Goal: Task Accomplishment & Management: Use online tool/utility

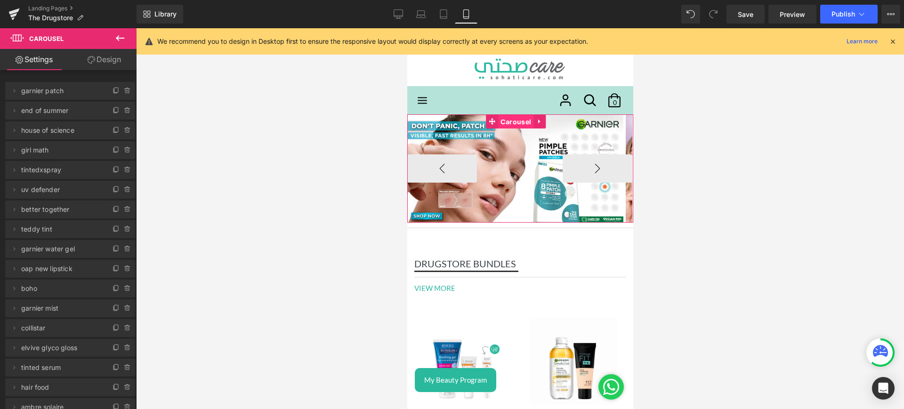
click at [516, 120] on span "Carousel" at bounding box center [515, 122] width 35 height 14
click at [574, 164] on button "›" at bounding box center [597, 168] width 70 height 28
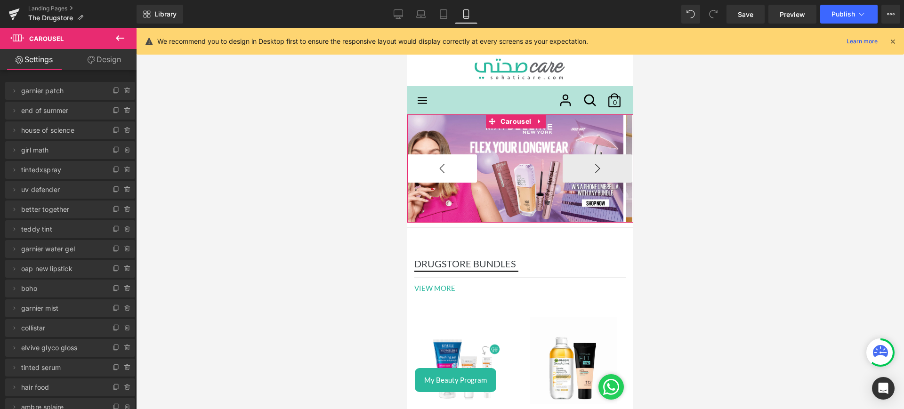
click at [443, 168] on button "‹" at bounding box center [442, 168] width 70 height 28
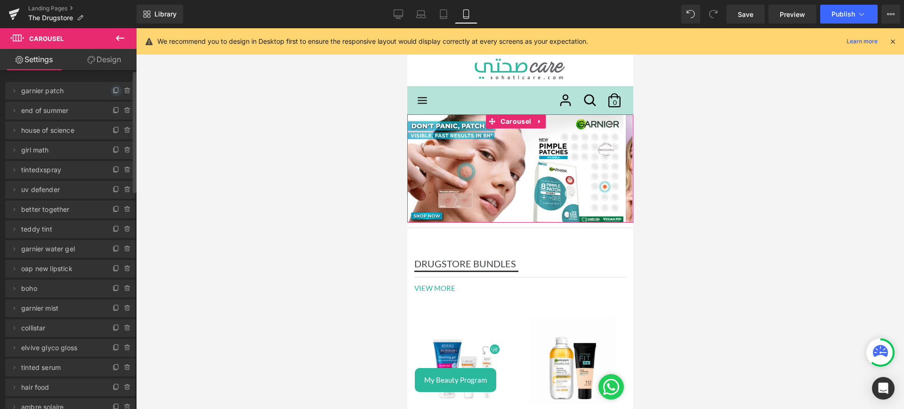
click at [111, 88] on span at bounding box center [116, 90] width 11 height 11
click at [16, 107] on icon at bounding box center [14, 111] width 8 height 8
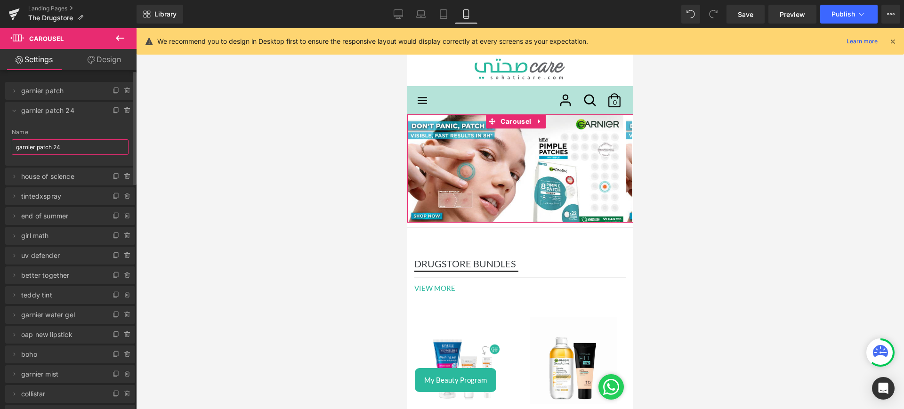
click at [83, 149] on input "garnier patch 24" at bounding box center [70, 147] width 117 height 16
type input "garnier"
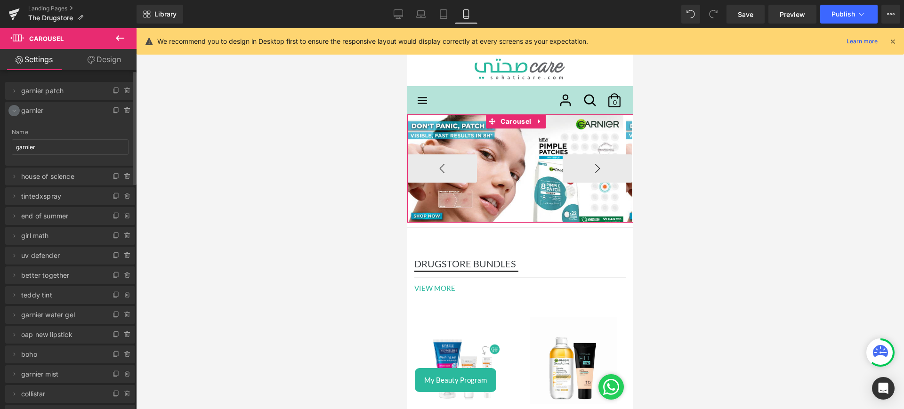
click at [14, 112] on icon at bounding box center [14, 111] width 8 height 8
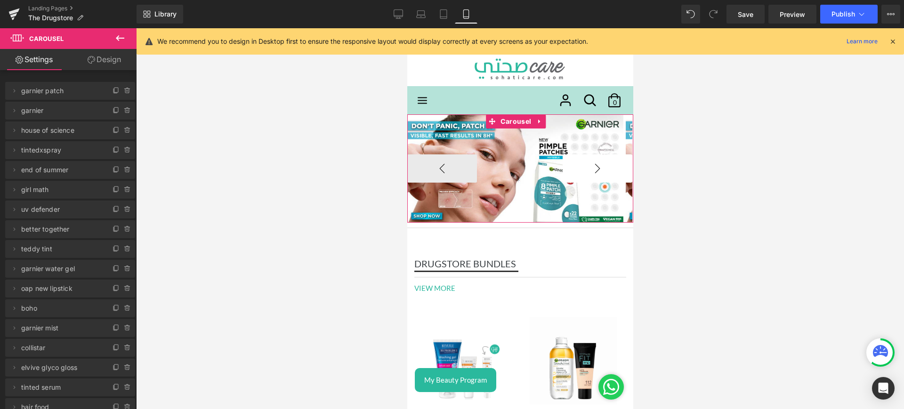
click at [566, 159] on button "›" at bounding box center [597, 168] width 70 height 28
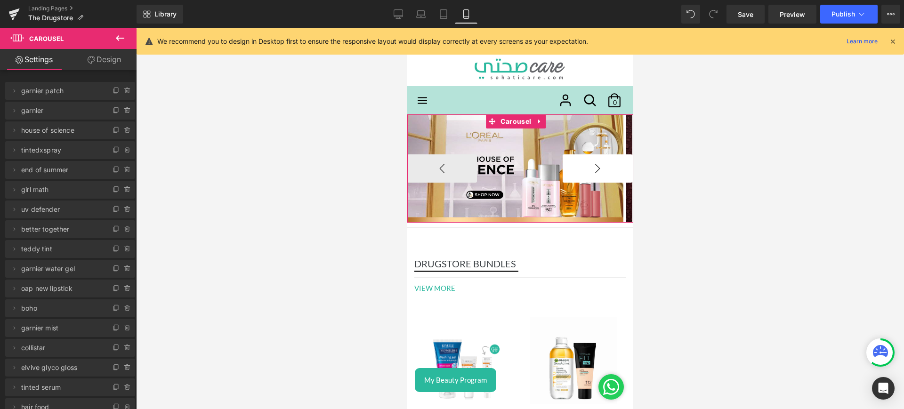
click at [566, 159] on button "›" at bounding box center [597, 168] width 70 height 28
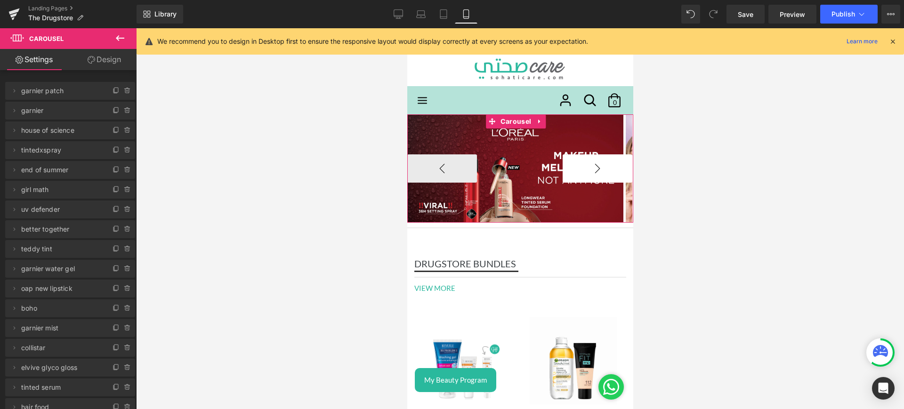
click at [566, 159] on button "›" at bounding box center [597, 168] width 70 height 28
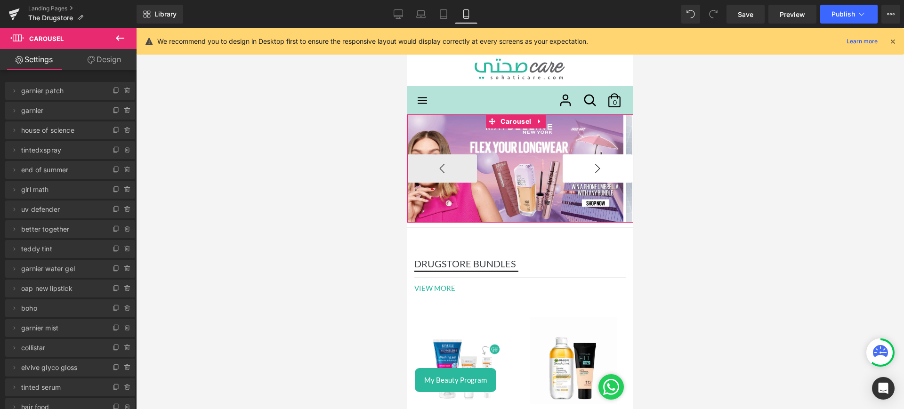
click at [566, 159] on button "›" at bounding box center [597, 168] width 70 height 28
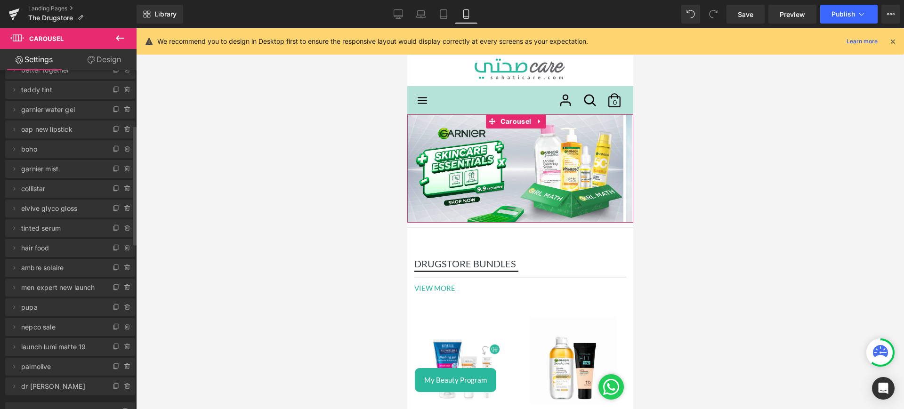
scroll to position [168, 0]
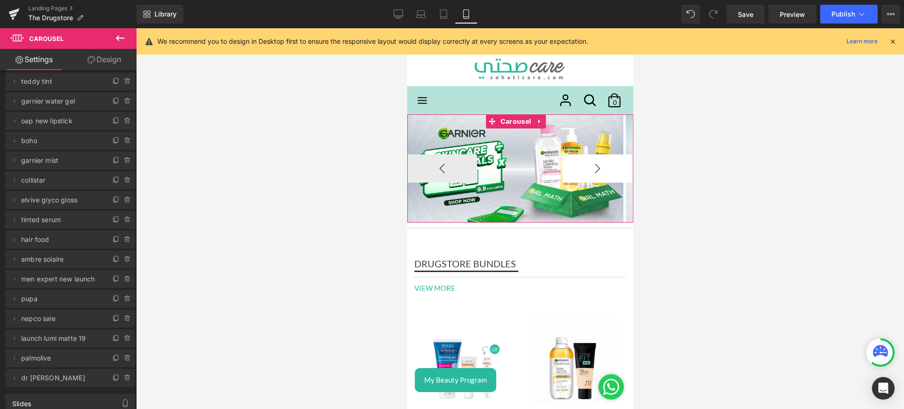
click at [590, 162] on button "›" at bounding box center [597, 168] width 70 height 28
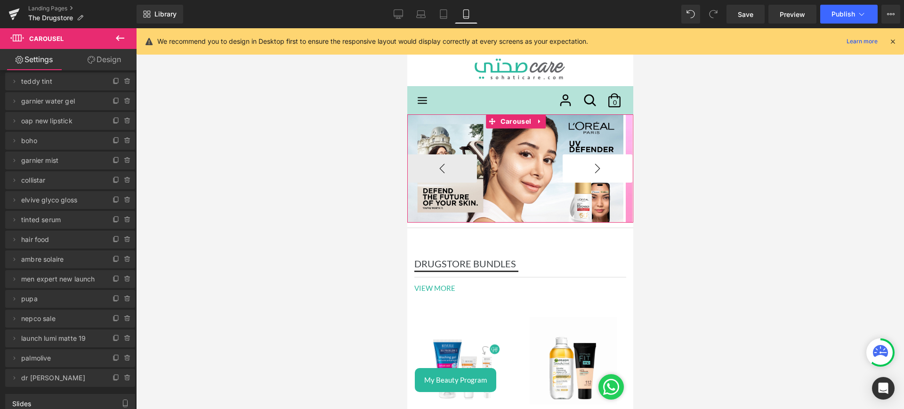
click at [590, 162] on button "›" at bounding box center [597, 168] width 70 height 28
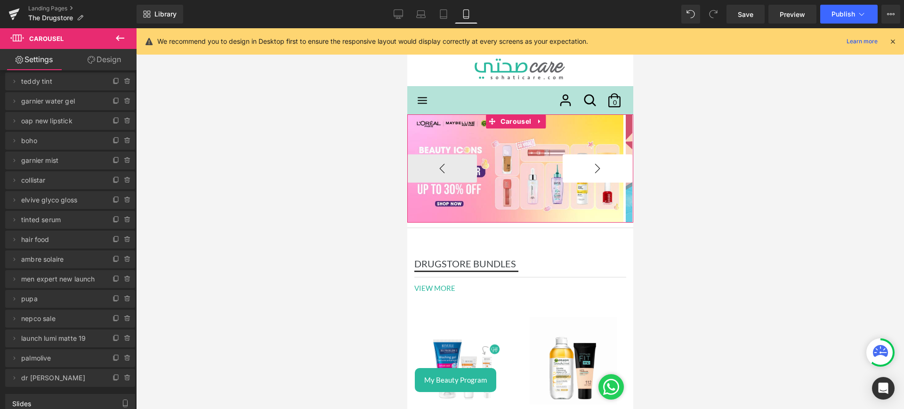
click at [590, 162] on button "›" at bounding box center [597, 168] width 70 height 28
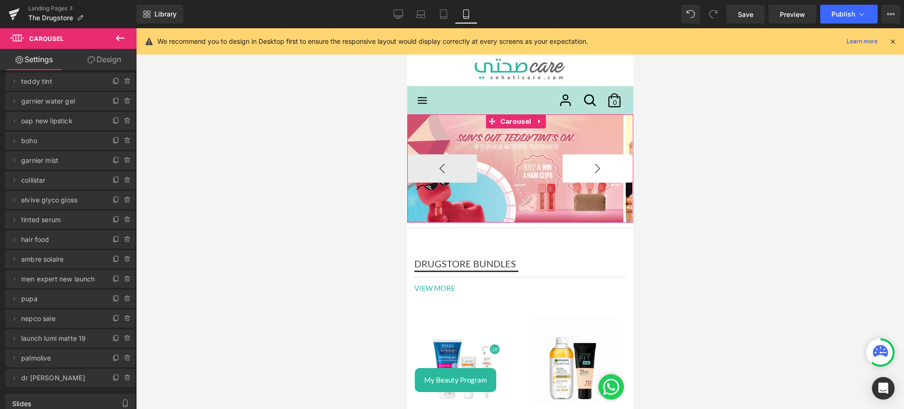
click at [590, 162] on button "›" at bounding box center [597, 168] width 70 height 28
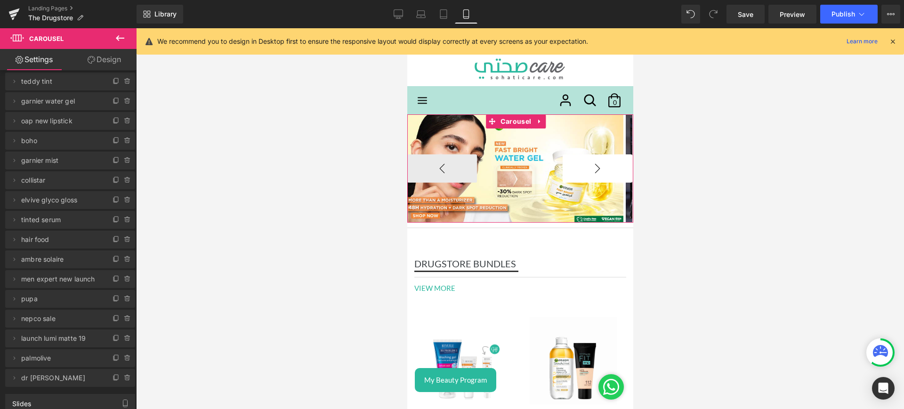
click at [590, 162] on button "›" at bounding box center [597, 168] width 70 height 28
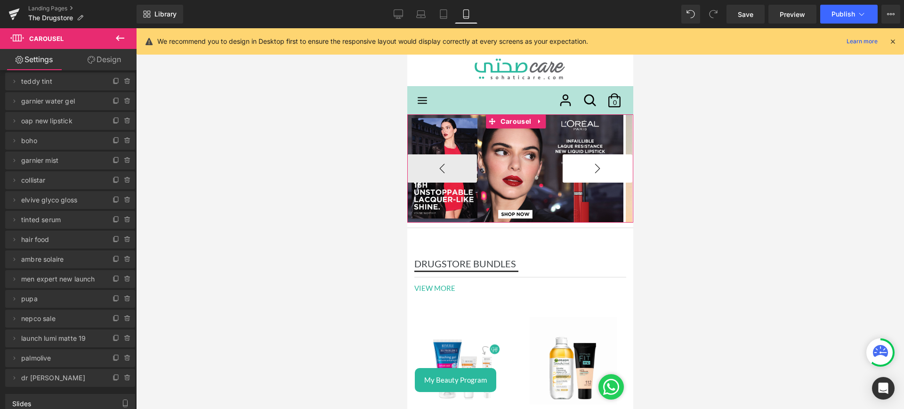
click at [590, 162] on button "›" at bounding box center [597, 168] width 70 height 28
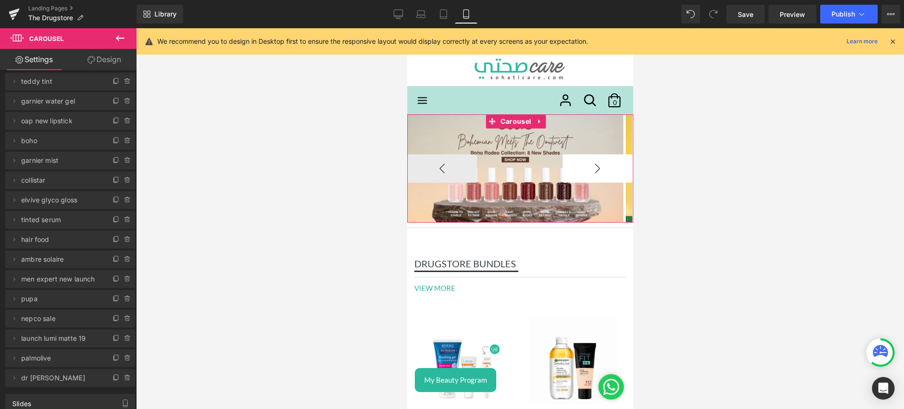
click at [590, 162] on button "›" at bounding box center [597, 168] width 70 height 28
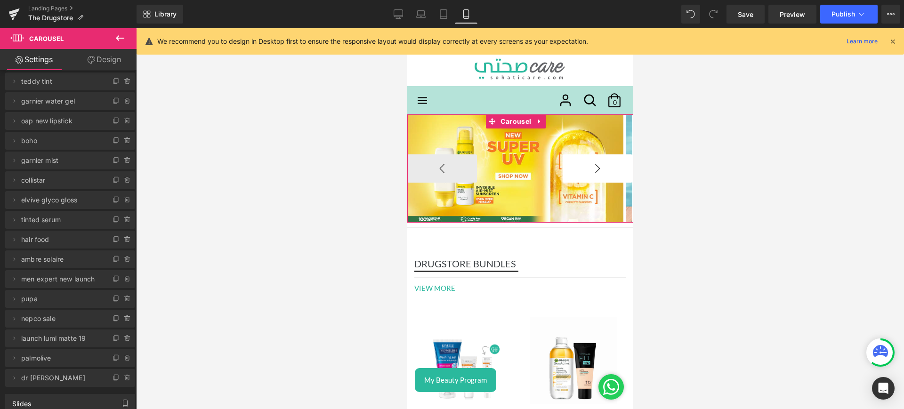
click at [590, 162] on button "›" at bounding box center [597, 168] width 70 height 28
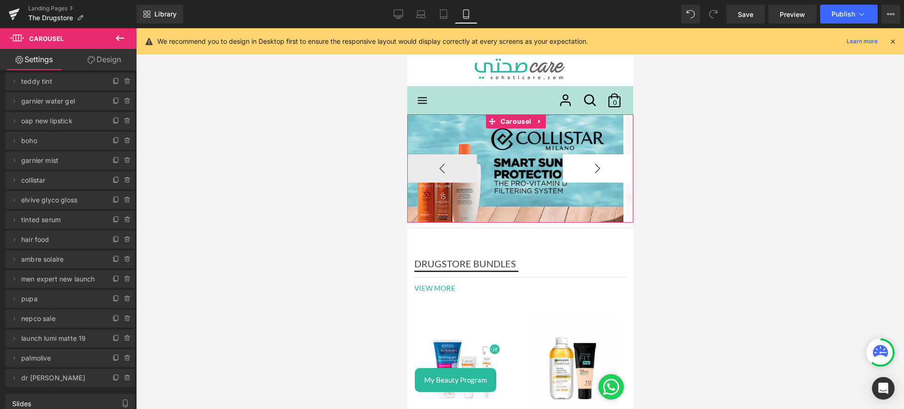
click at [590, 162] on button "›" at bounding box center [597, 168] width 70 height 28
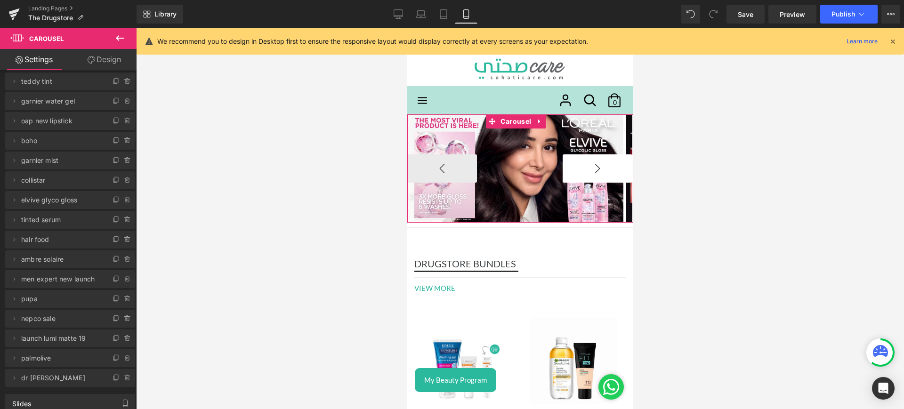
click at [590, 162] on button "›" at bounding box center [597, 168] width 70 height 28
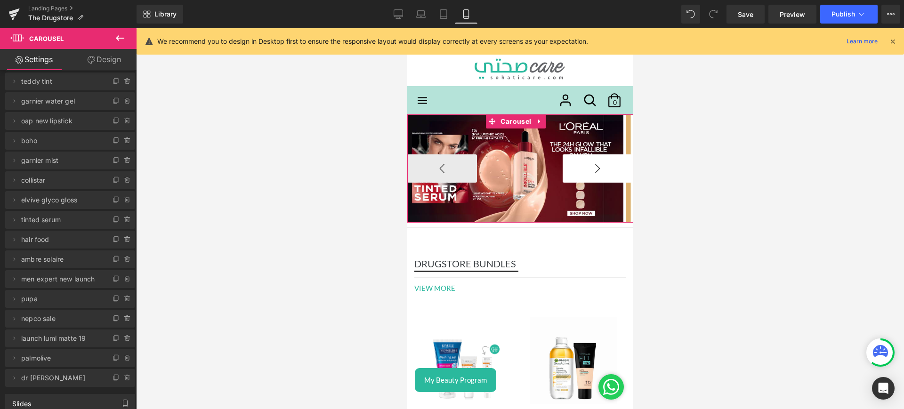
click at [590, 162] on button "›" at bounding box center [597, 168] width 70 height 28
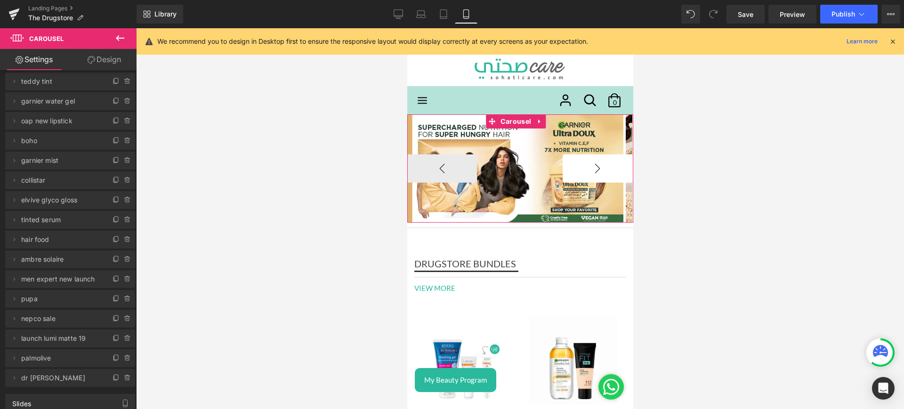
click at [590, 162] on button "›" at bounding box center [597, 168] width 70 height 28
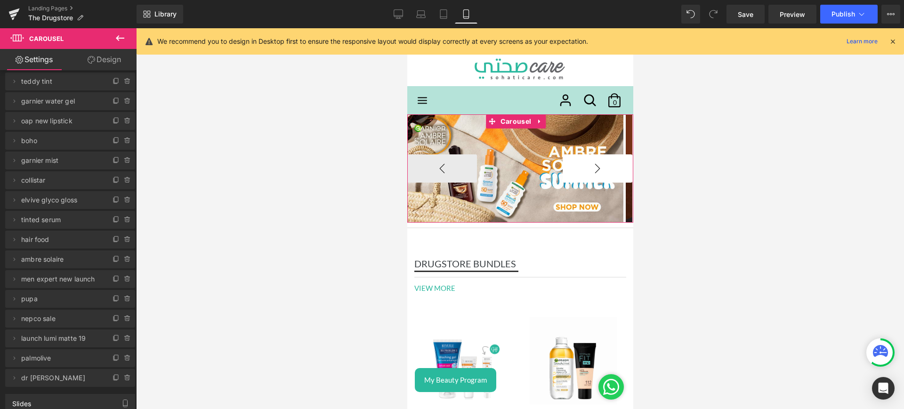
click at [590, 162] on button "›" at bounding box center [597, 168] width 70 height 28
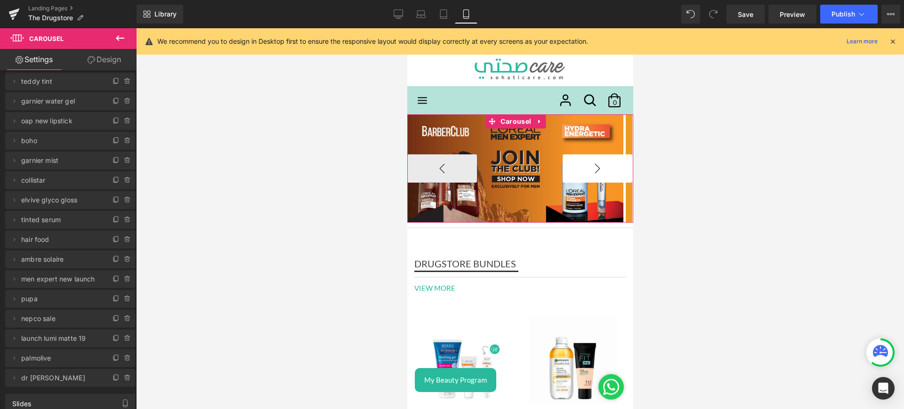
click at [590, 162] on button "›" at bounding box center [597, 168] width 70 height 28
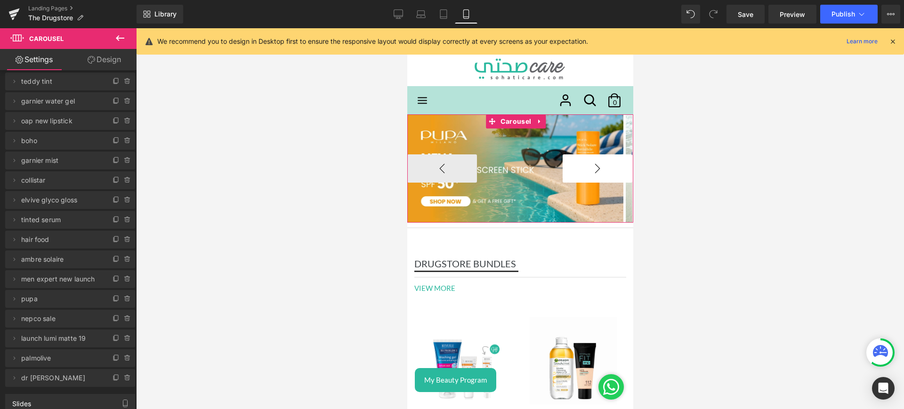
click at [590, 162] on button "›" at bounding box center [597, 168] width 70 height 28
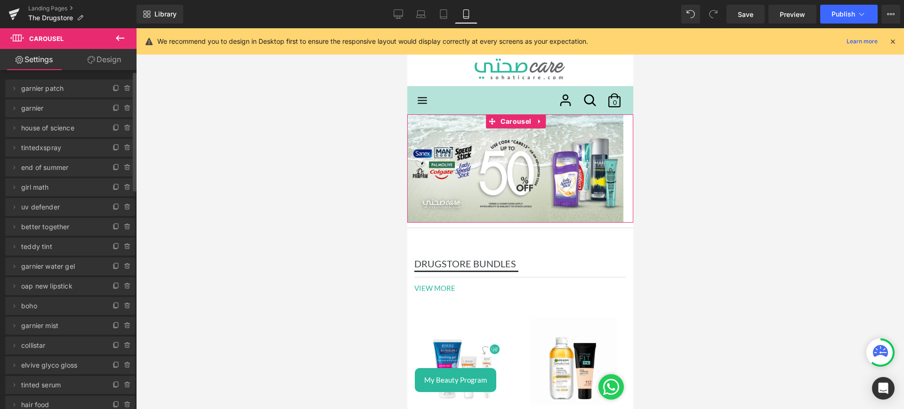
scroll to position [0, 0]
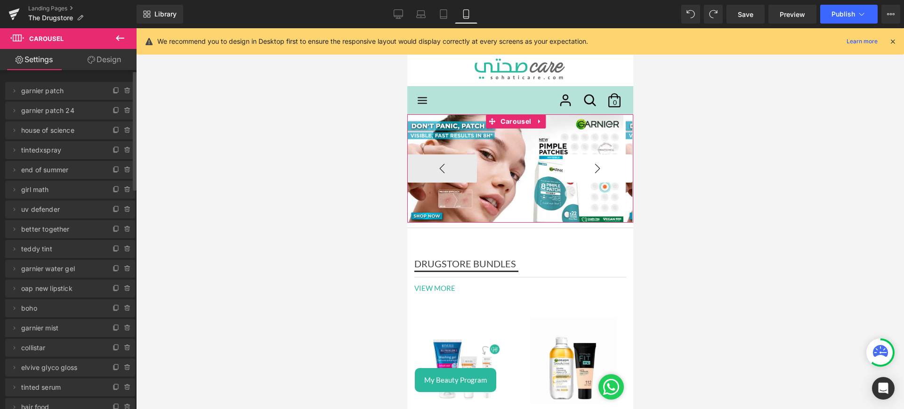
click at [598, 163] on button "›" at bounding box center [597, 168] width 70 height 28
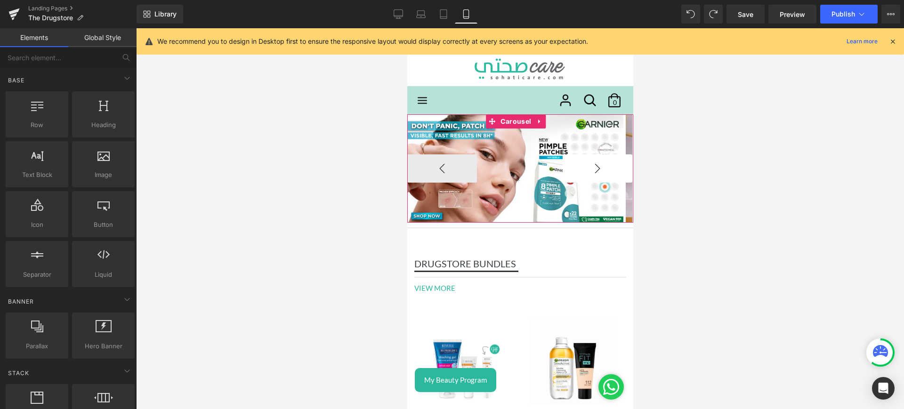
click at [592, 175] on button "›" at bounding box center [597, 168] width 70 height 28
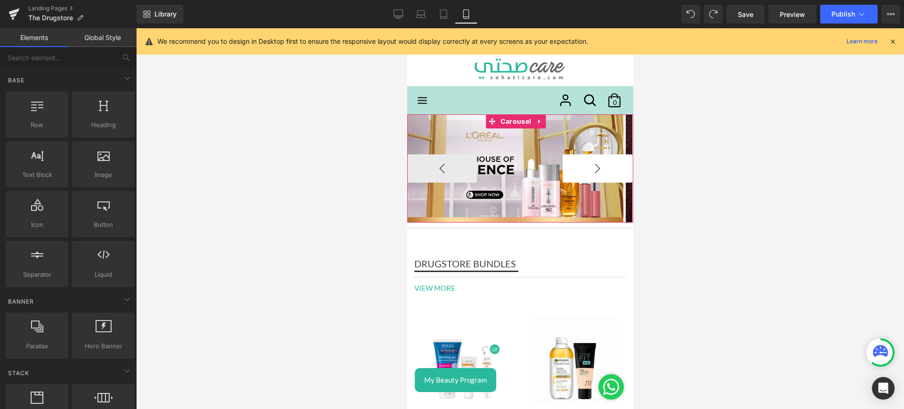
click at [592, 175] on button "›" at bounding box center [597, 168] width 70 height 28
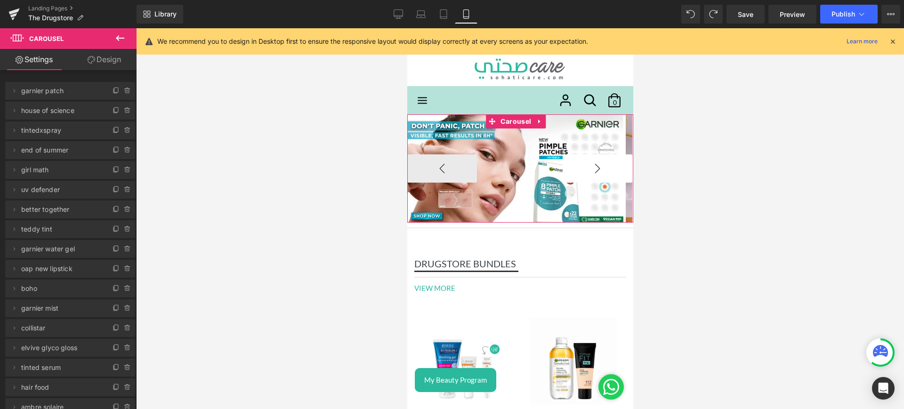
click at [590, 166] on button "›" at bounding box center [597, 168] width 70 height 28
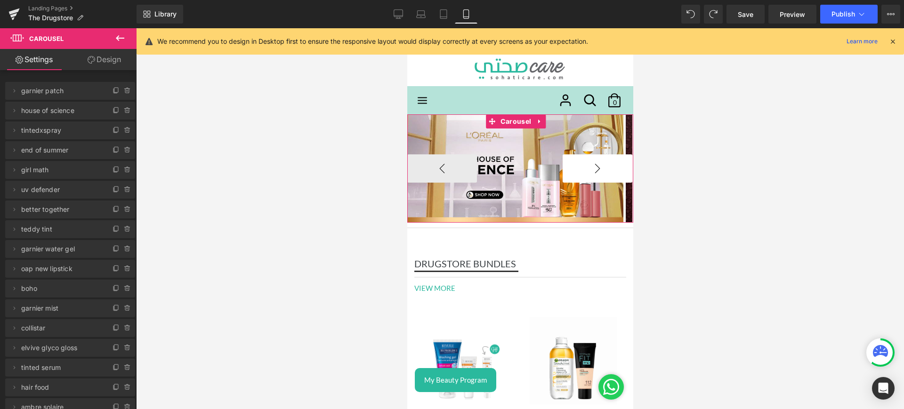
click at [590, 166] on button "›" at bounding box center [597, 168] width 70 height 28
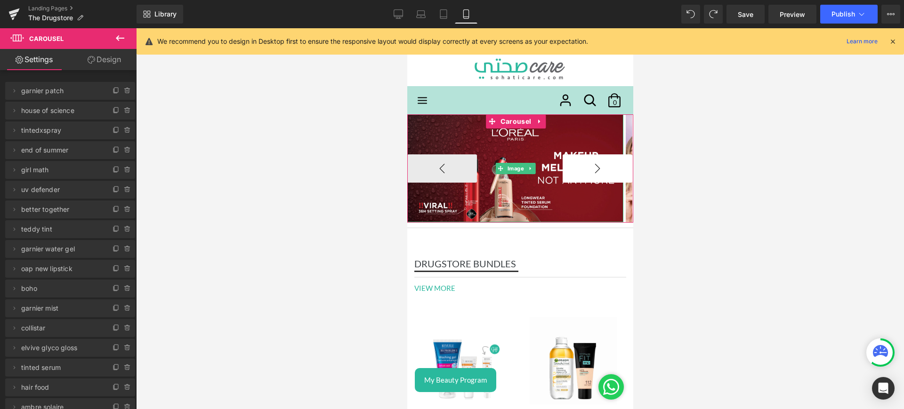
click at [590, 166] on button "›" at bounding box center [597, 168] width 70 height 28
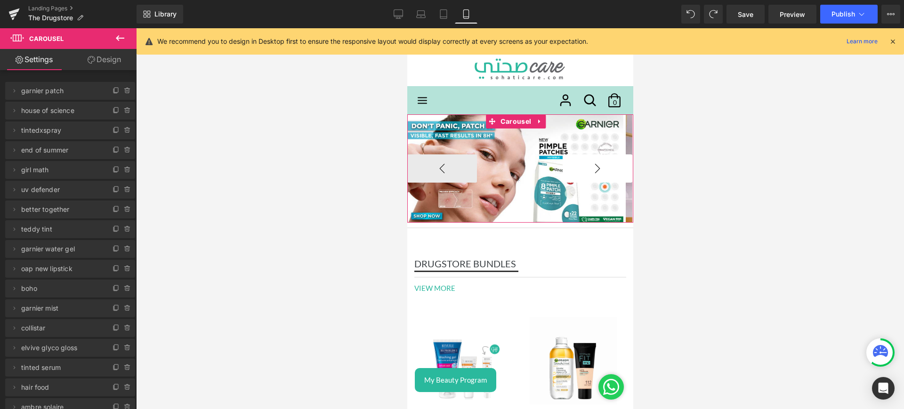
click at [589, 162] on button "›" at bounding box center [597, 168] width 70 height 28
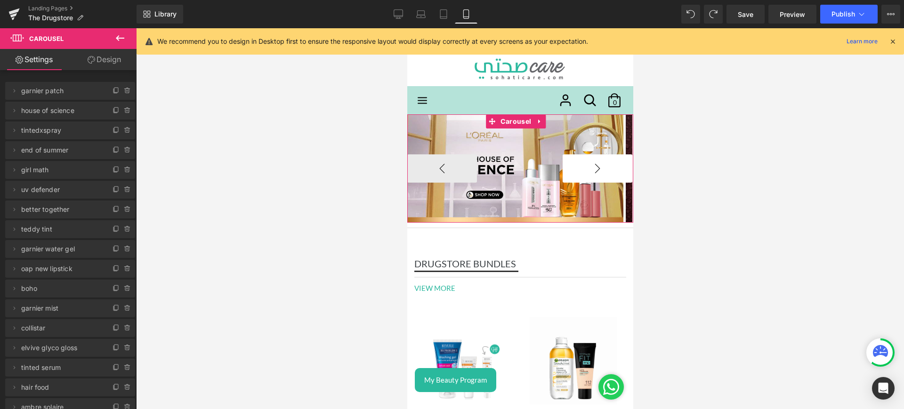
click at [589, 162] on button "›" at bounding box center [597, 168] width 70 height 28
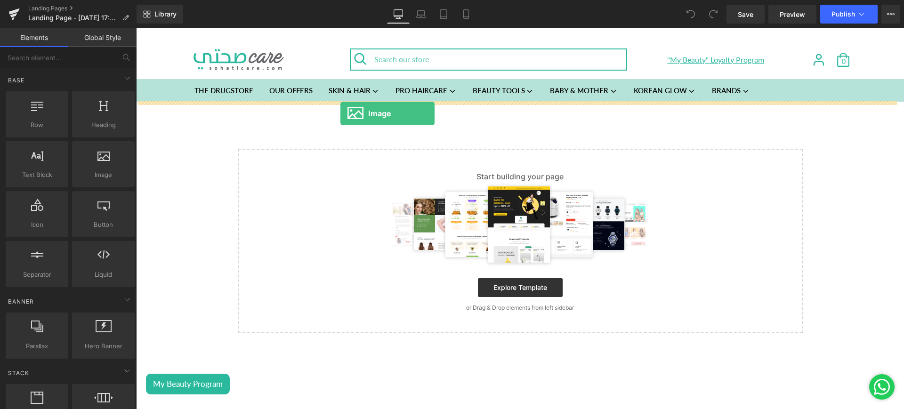
drag, startPoint x: 244, startPoint y: 190, endPoint x: 353, endPoint y: 116, distance: 132.2
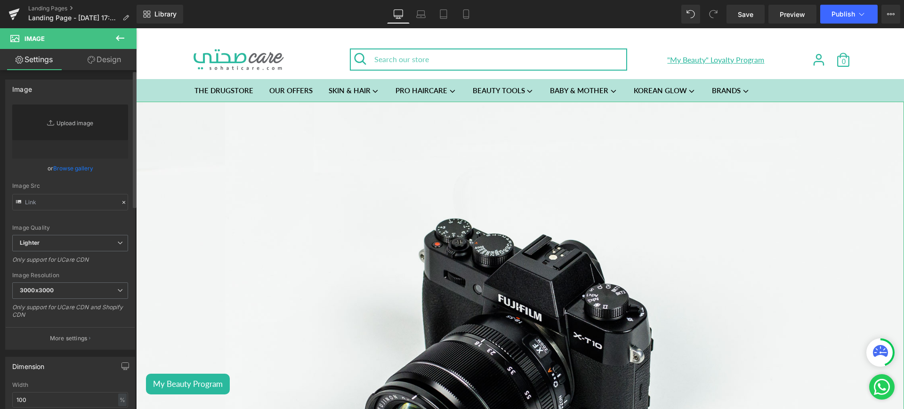
click at [86, 128] on link "Replace Image" at bounding box center [70, 132] width 116 height 54
type input "C:\fakepath\narta lp1.jpg"
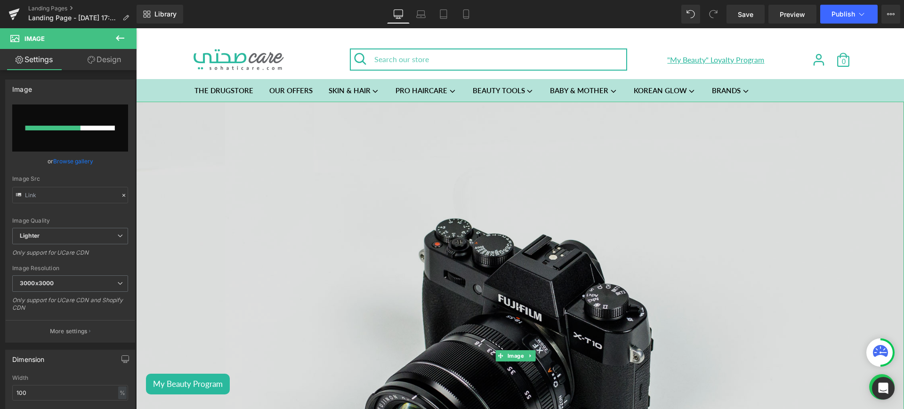
type input "//d1um8515vdn9kb.cloudfront.net/images/parallax.jpg"
type input "https://ucarecdn.com/b0b30c20-a3b5-45fa-820c-5e1402a1720b/-/format/auto/-/previ…"
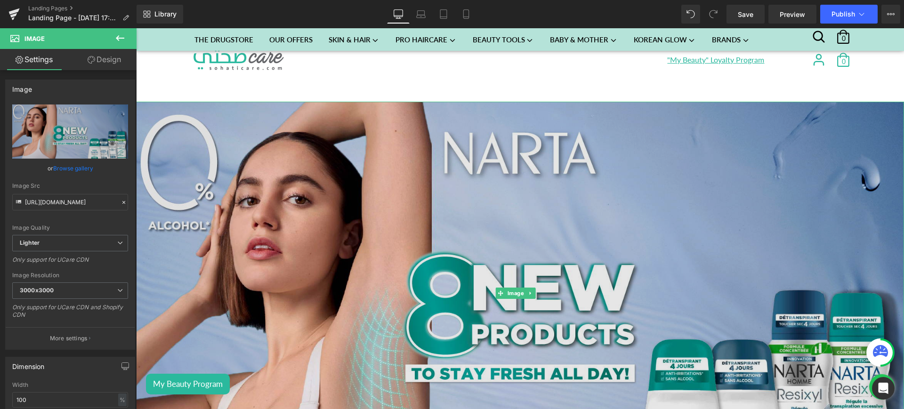
scroll to position [221, 0]
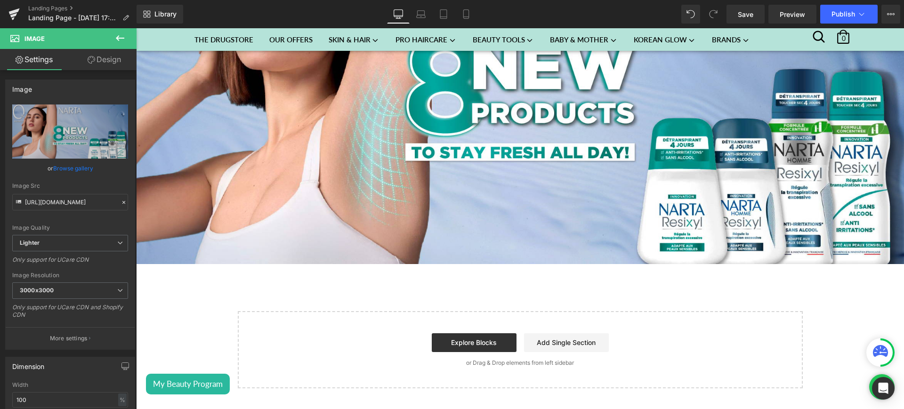
click at [122, 35] on icon at bounding box center [119, 37] width 11 height 11
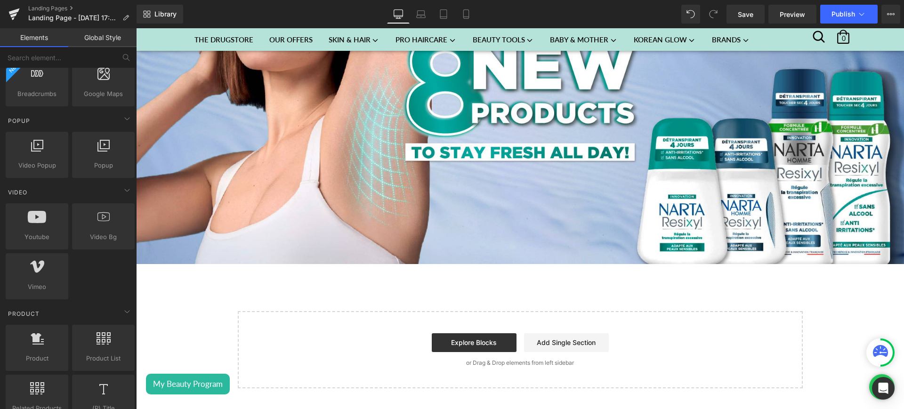
scroll to position [598, 0]
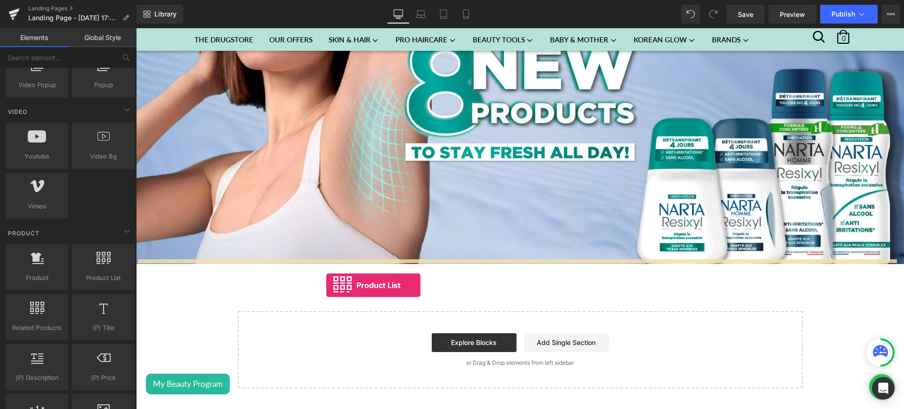
drag, startPoint x: 240, startPoint y: 300, endPoint x: 326, endPoint y: 285, distance: 87.9
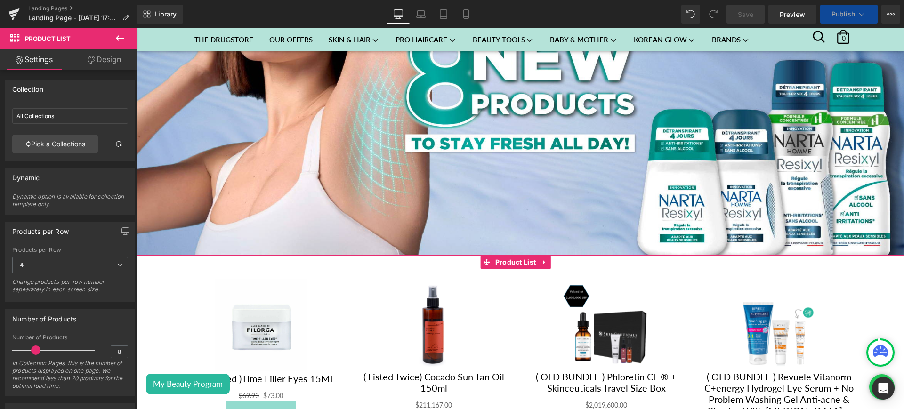
scroll to position [353, 0]
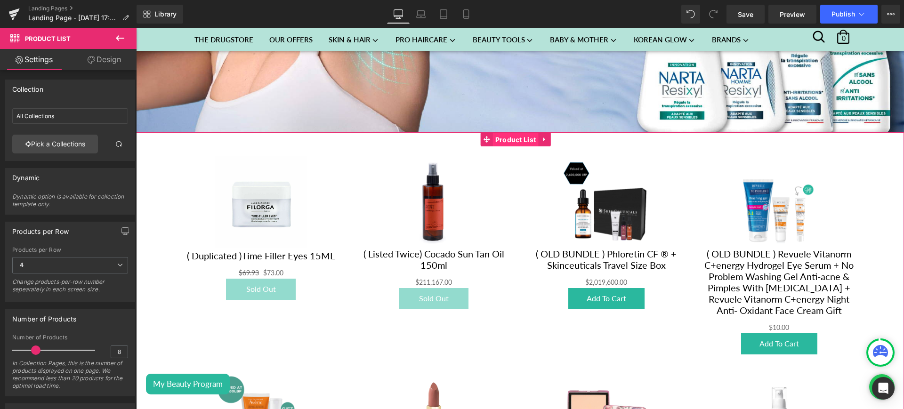
click at [512, 133] on span "Product List" at bounding box center [516, 140] width 46 height 14
click at [40, 146] on link "Pick a Collections" at bounding box center [55, 144] width 86 height 19
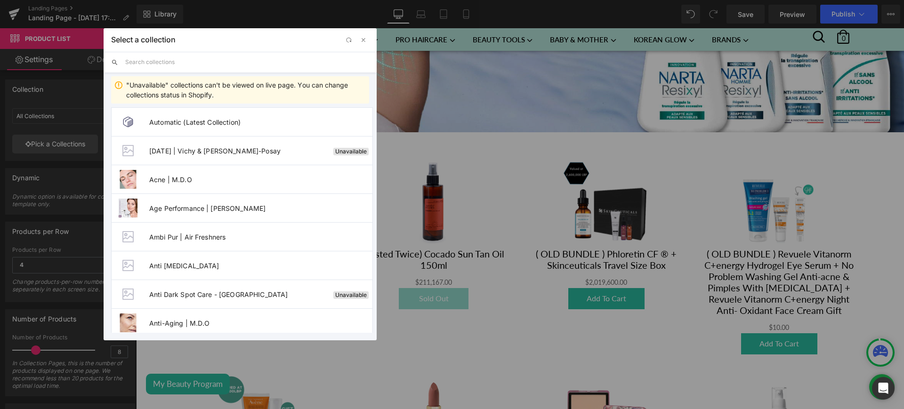
click at [151, 58] on input "text" at bounding box center [247, 62] width 244 height 21
paste input "Narta New Products - 2025"
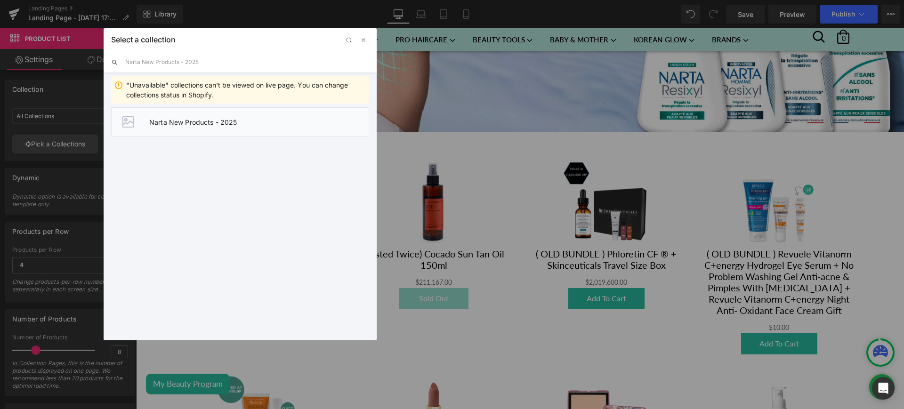
type input "Narta New Products - 2025"
click at [200, 129] on li "Narta New Products - 2025" at bounding box center [240, 121] width 258 height 29
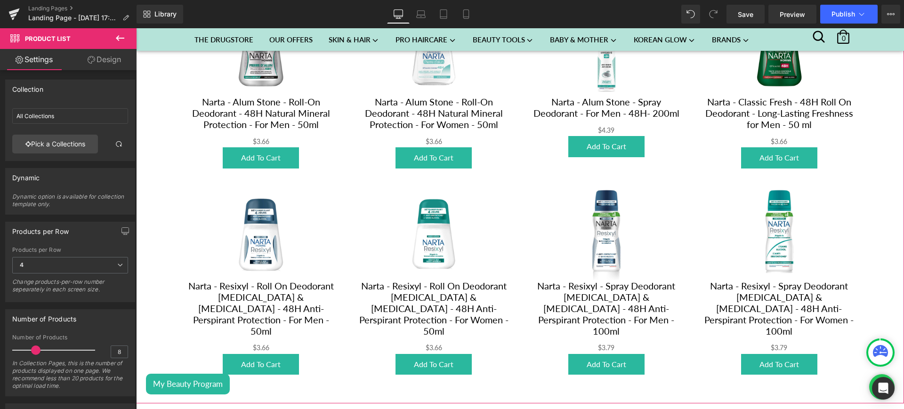
scroll to position [328, 0]
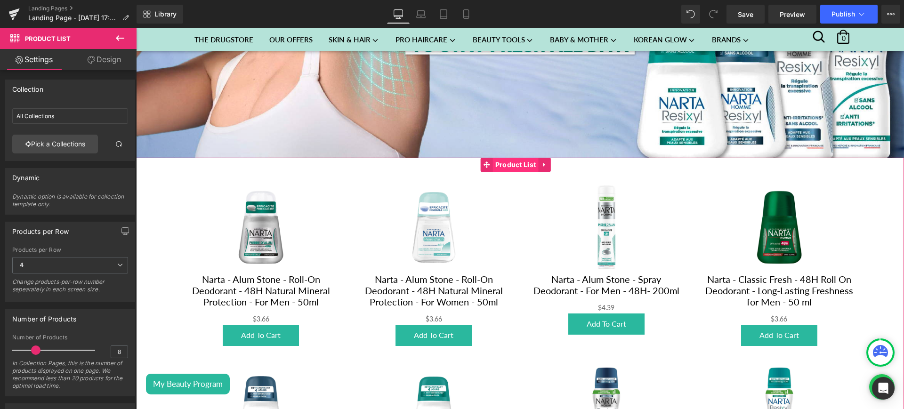
click at [516, 158] on span "Product List" at bounding box center [516, 165] width 46 height 14
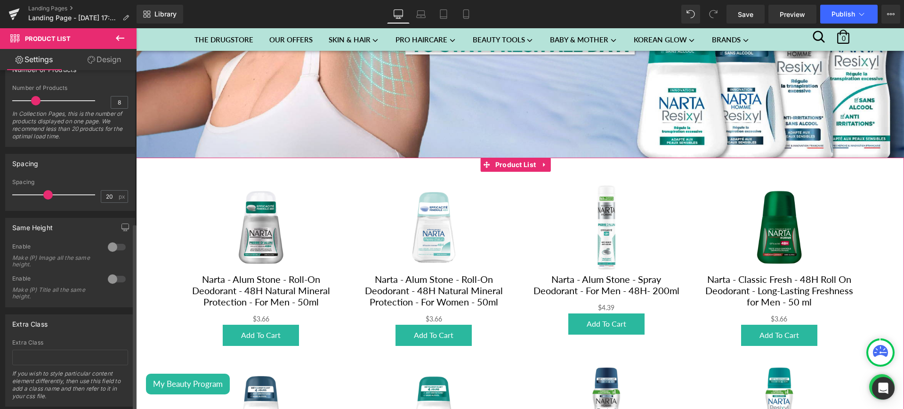
scroll to position [275, 0]
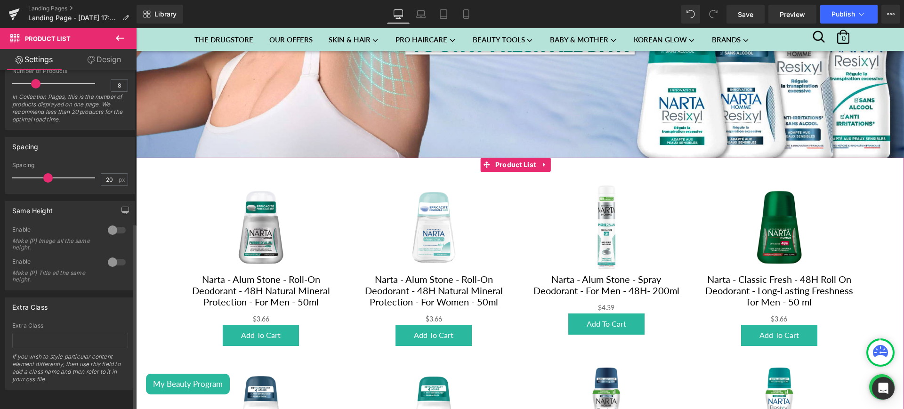
click at [109, 255] on div at bounding box center [116, 262] width 23 height 15
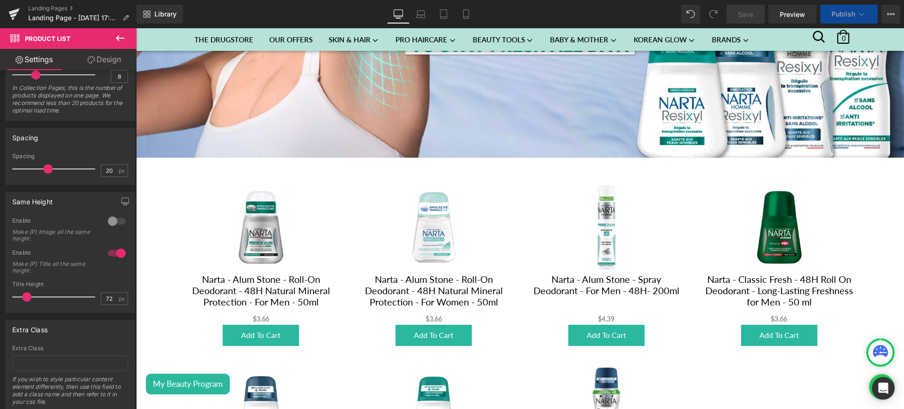
scroll to position [163, 0]
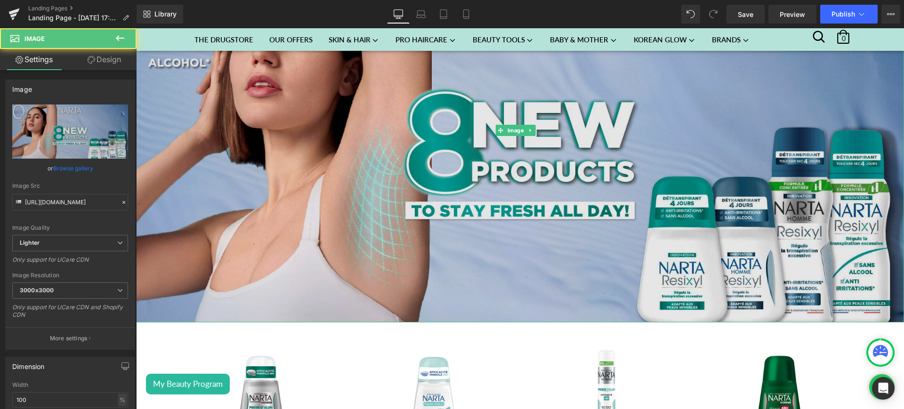
click at [256, 132] on img at bounding box center [520, 131] width 768 height 384
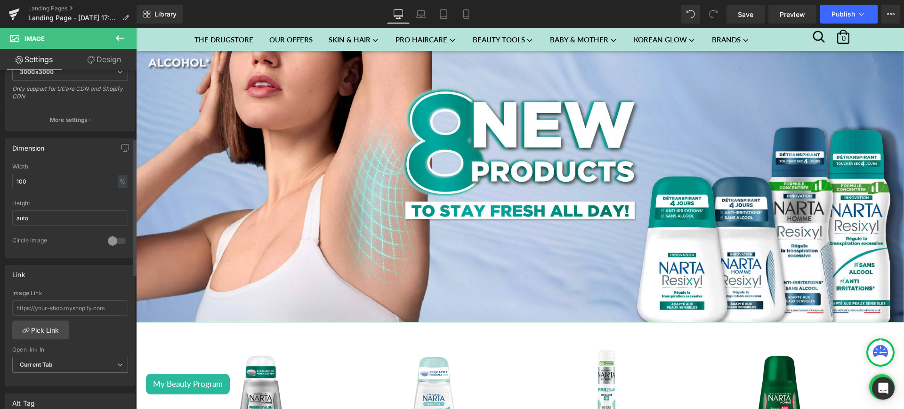
scroll to position [227, 0]
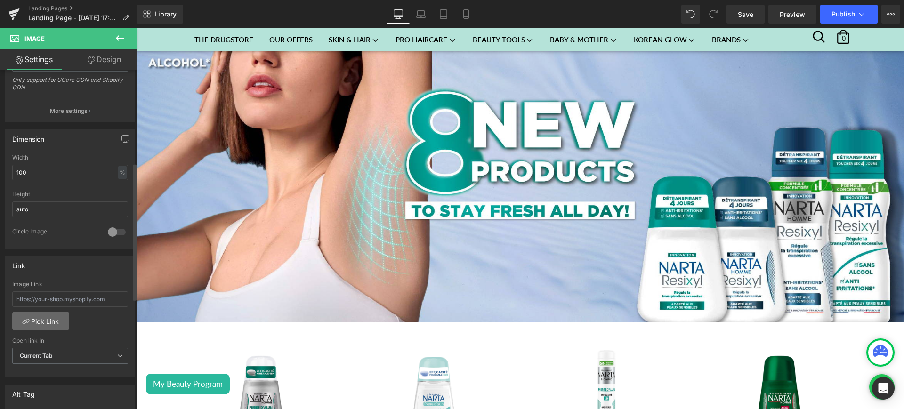
click at [47, 319] on link "Pick Link" at bounding box center [40, 321] width 57 height 19
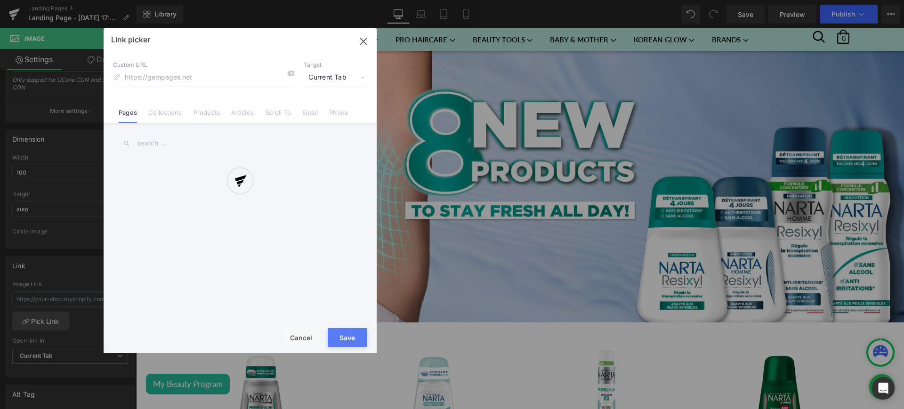
click at [155, 114] on div at bounding box center [240, 190] width 273 height 325
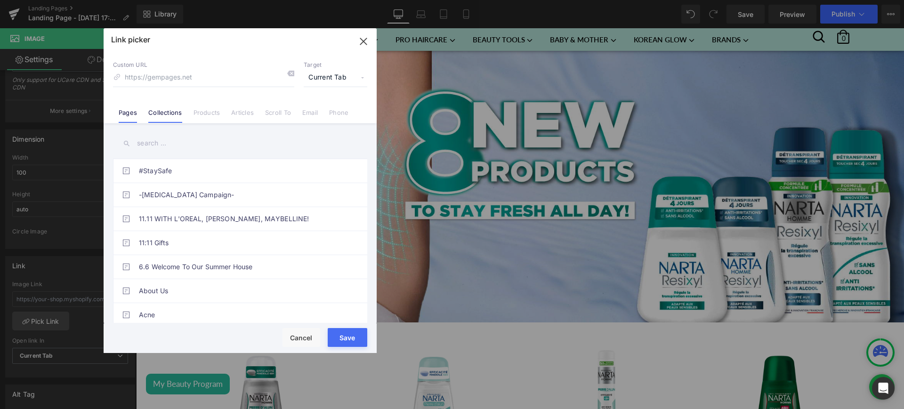
click at [166, 112] on link "Collections" at bounding box center [164, 116] width 33 height 14
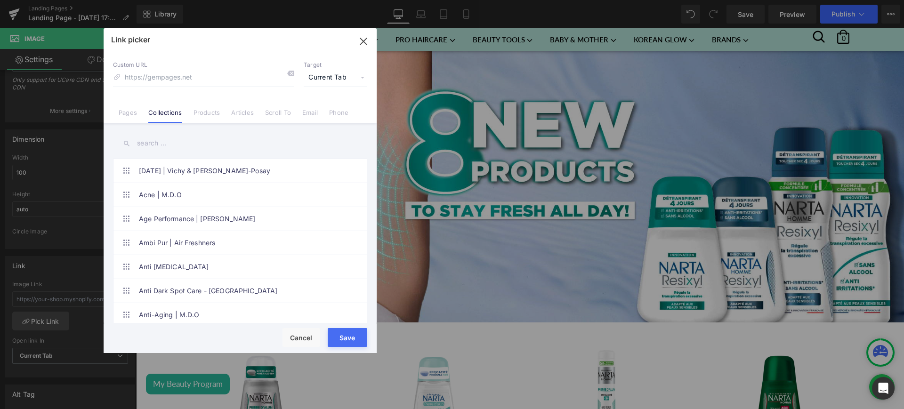
click at [154, 144] on input "text" at bounding box center [240, 143] width 254 height 21
paste input "Narta New Products - 2025"
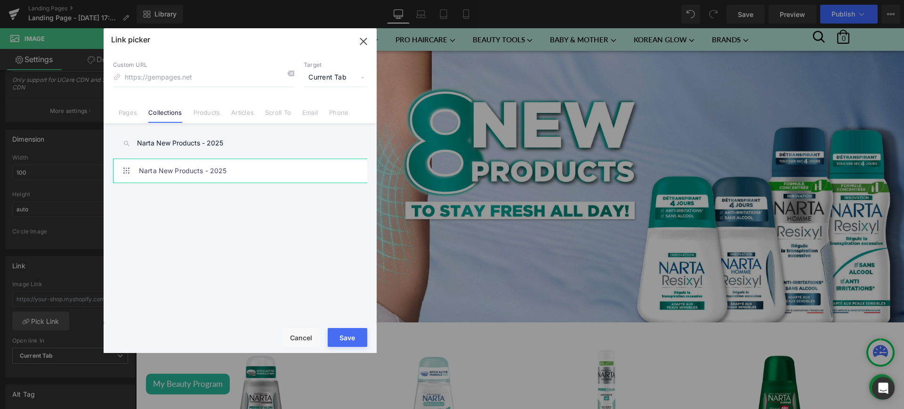
type input "Narta New Products - 2025"
click at [223, 166] on link "Narta New Products - 2025" at bounding box center [242, 171] width 207 height 24
click at [356, 338] on button "Save" at bounding box center [348, 337] width 40 height 19
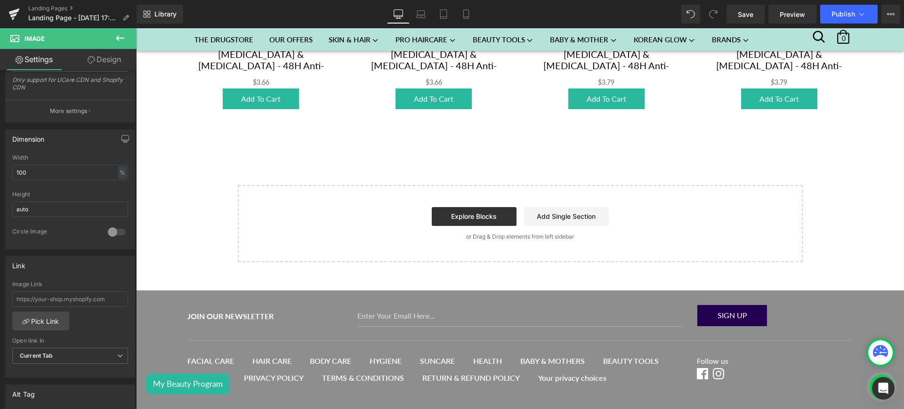
scroll to position [756, 0]
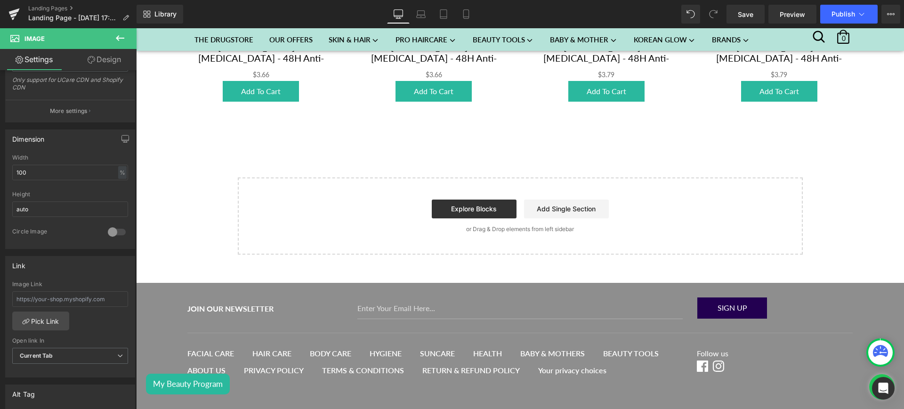
click at [120, 35] on icon at bounding box center [119, 37] width 11 height 11
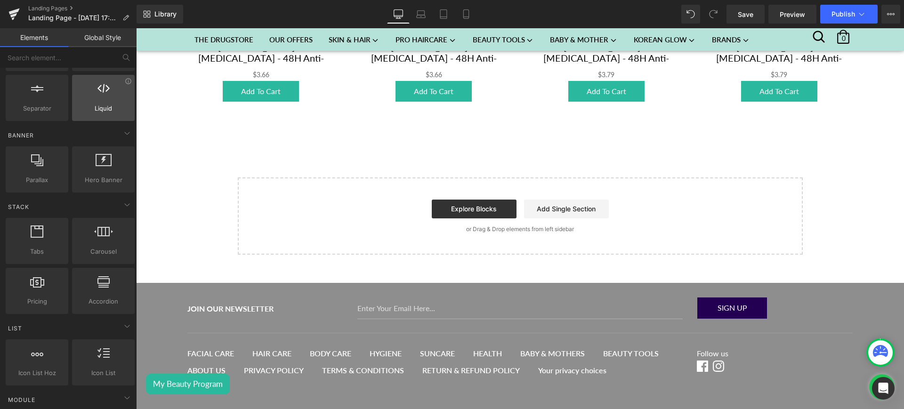
scroll to position [0, 0]
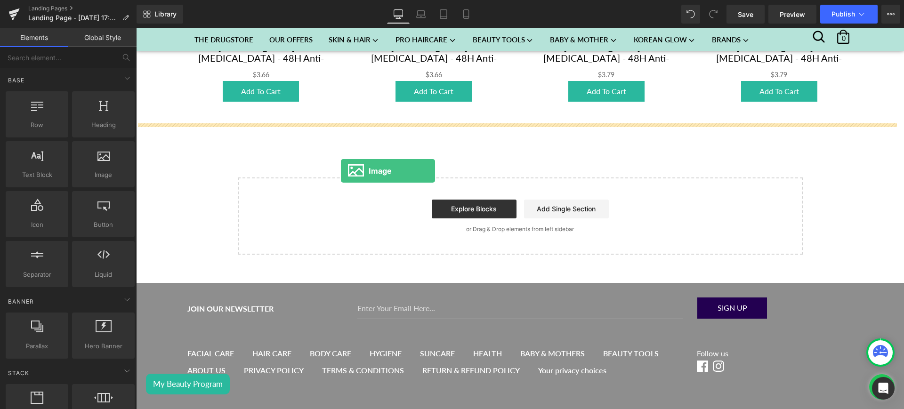
drag, startPoint x: 244, startPoint y: 212, endPoint x: 330, endPoint y: 167, distance: 97.1
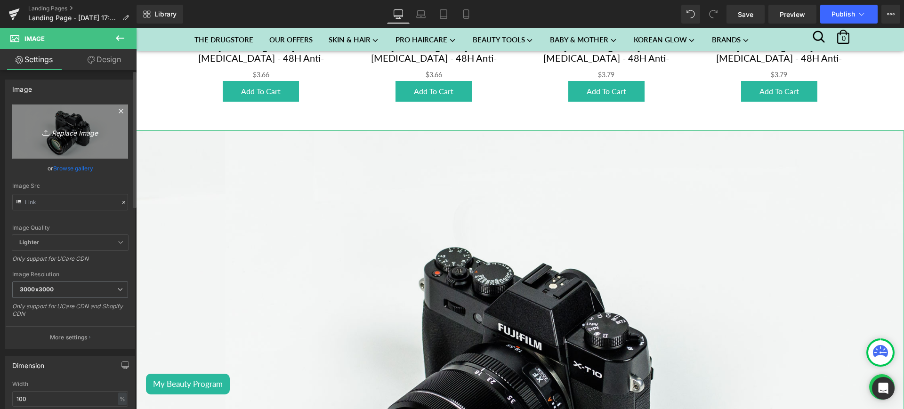
click at [84, 139] on link "Replace Image" at bounding box center [70, 132] width 116 height 54
type input "C:\fakepath\narta lp2.jpg"
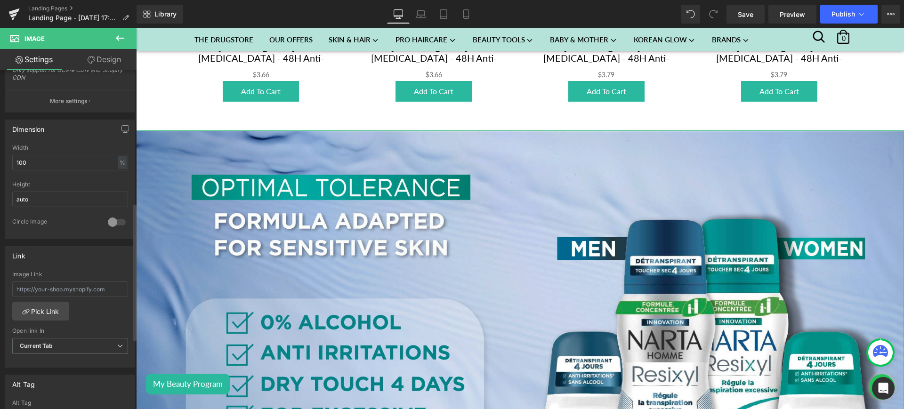
scroll to position [330, 0]
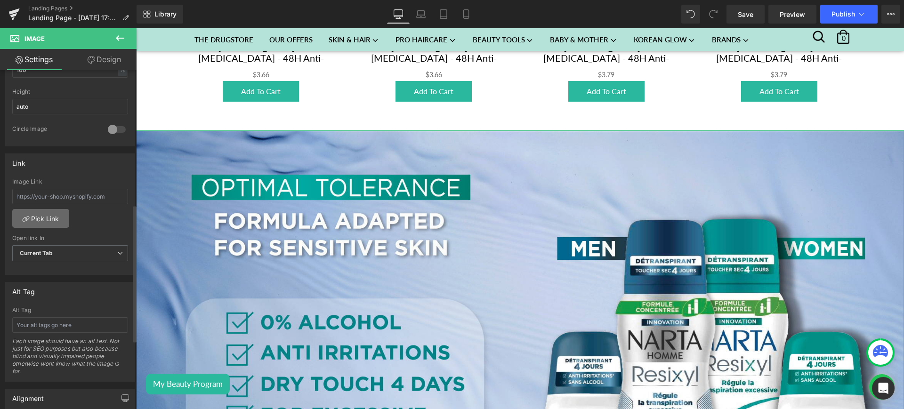
click at [42, 220] on link "Pick Link" at bounding box center [40, 218] width 57 height 19
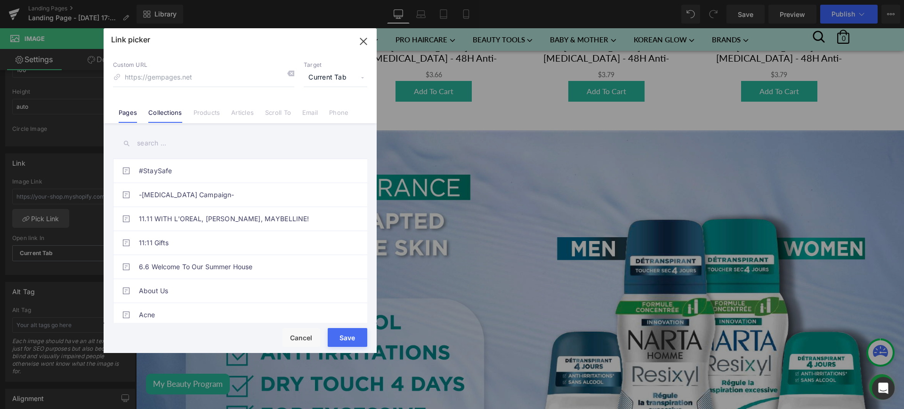
click at [170, 112] on link "Collections" at bounding box center [164, 116] width 33 height 14
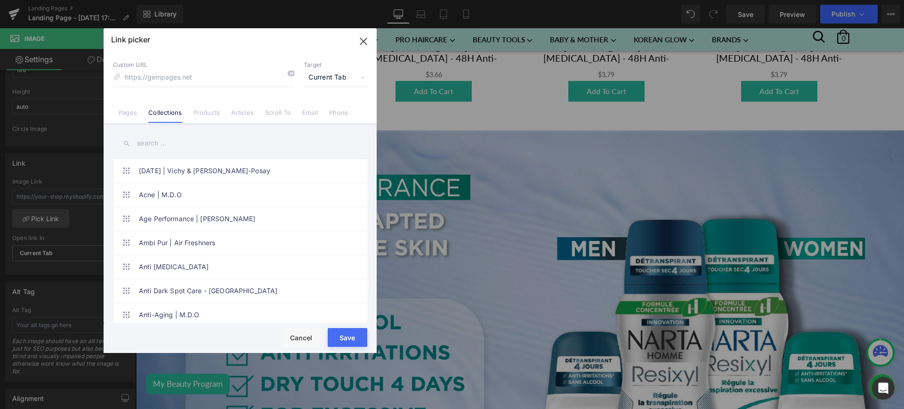
click at [143, 145] on input "text" at bounding box center [240, 143] width 254 height 21
paste input "Narta New Products - 2025"
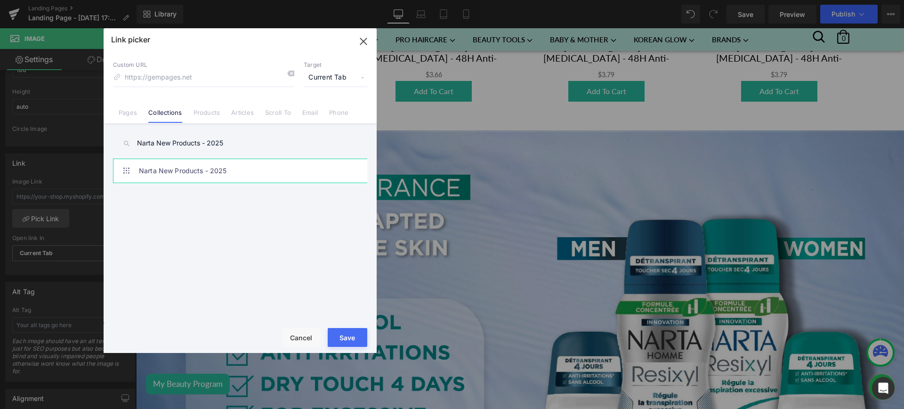
type input "Narta New Products - 2025"
click at [270, 163] on link "Narta New Products - 2025" at bounding box center [242, 171] width 207 height 24
click at [349, 333] on button "Save" at bounding box center [348, 337] width 40 height 19
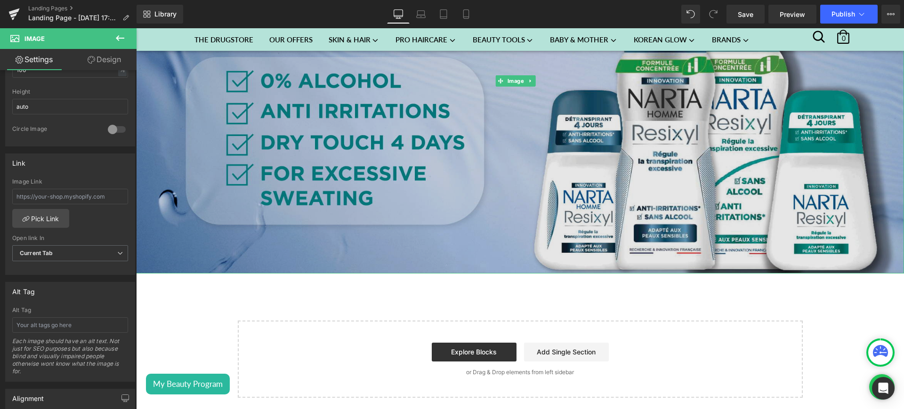
scroll to position [1000, 0]
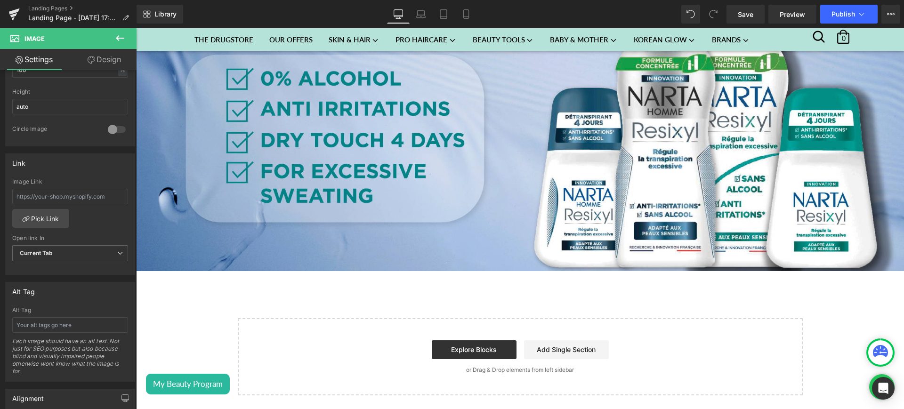
click at [118, 40] on icon at bounding box center [120, 38] width 8 height 6
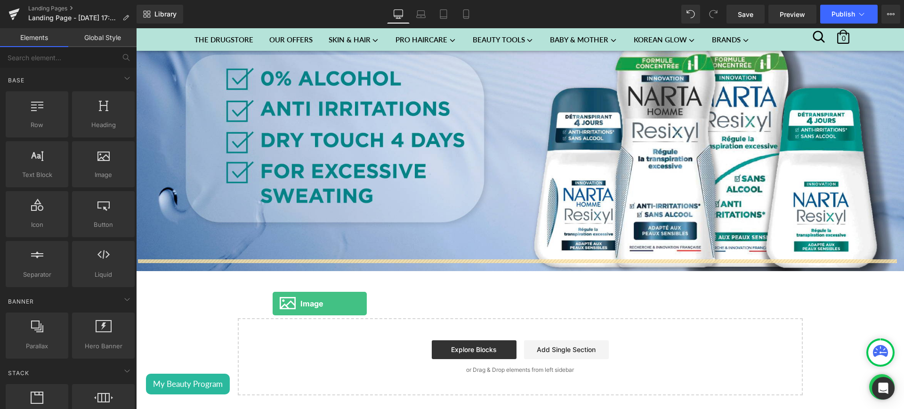
drag, startPoint x: 237, startPoint y: 211, endPoint x: 273, endPoint y: 304, distance: 98.8
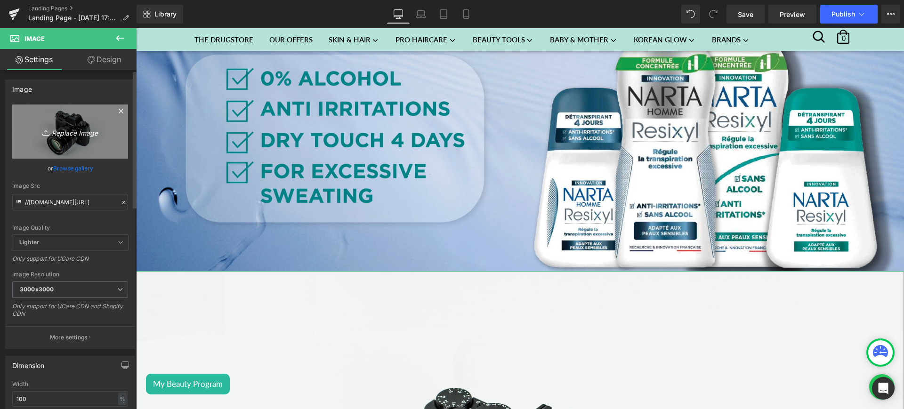
click at [76, 133] on icon "Replace Image" at bounding box center [69, 132] width 75 height 12
type input "C:\fakepath\nartalp3.jpg"
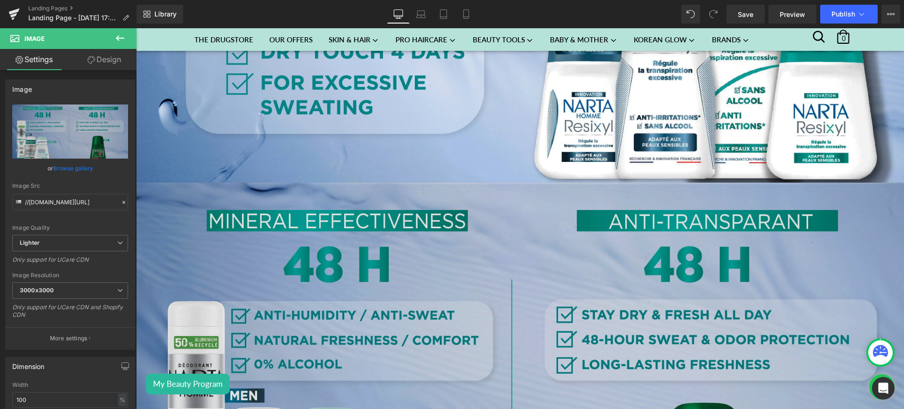
scroll to position [1092, 0]
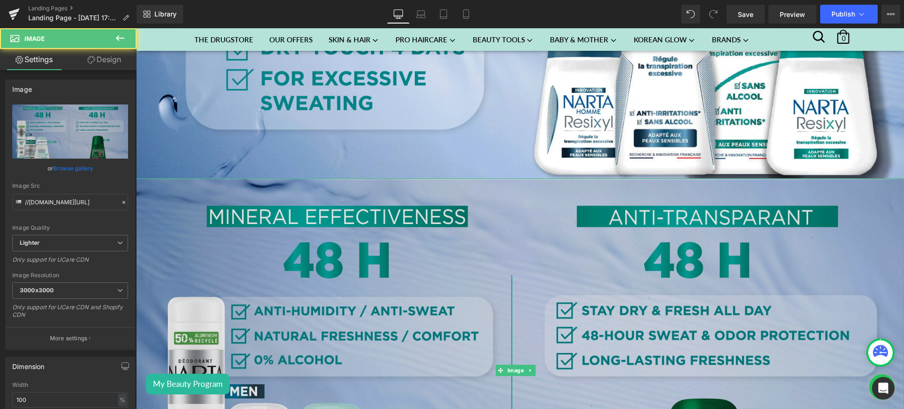
click at [324, 213] on img at bounding box center [520, 370] width 768 height 384
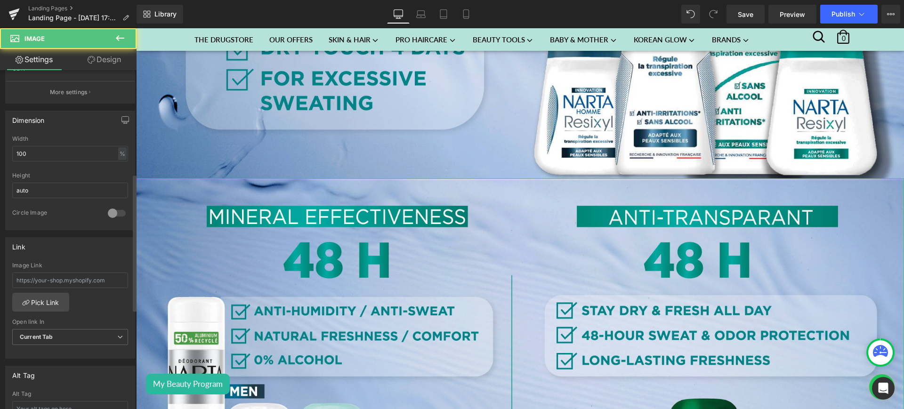
scroll to position [257, 0]
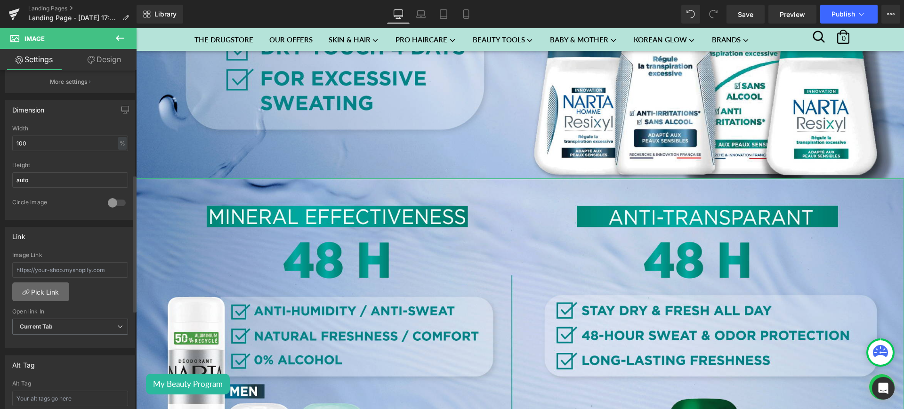
click at [36, 296] on link "Pick Link" at bounding box center [40, 292] width 57 height 19
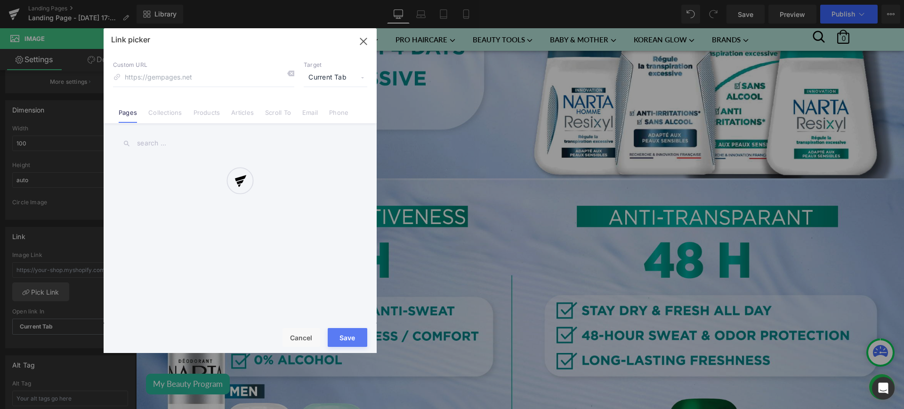
click at [160, 113] on div at bounding box center [240, 190] width 273 height 325
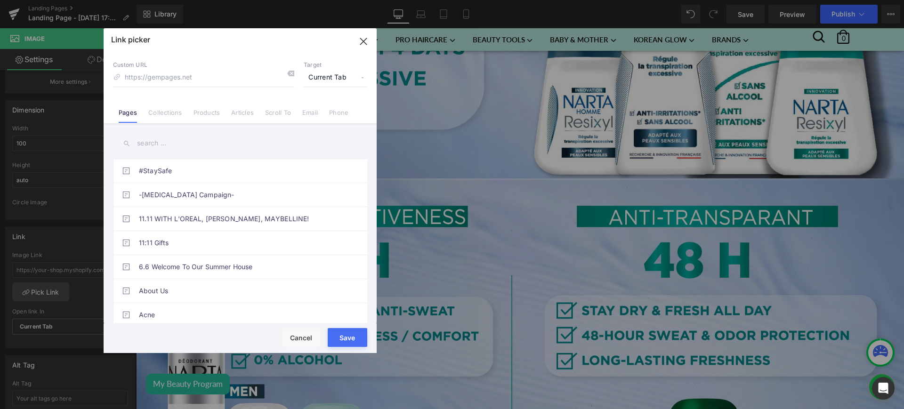
click at [160, 113] on div "Link picker Back to Library Insert Custom URL Target Current Tab Current Tab Ne…" at bounding box center [240, 190] width 273 height 325
click at [160, 113] on link "Collections" at bounding box center [164, 116] width 33 height 14
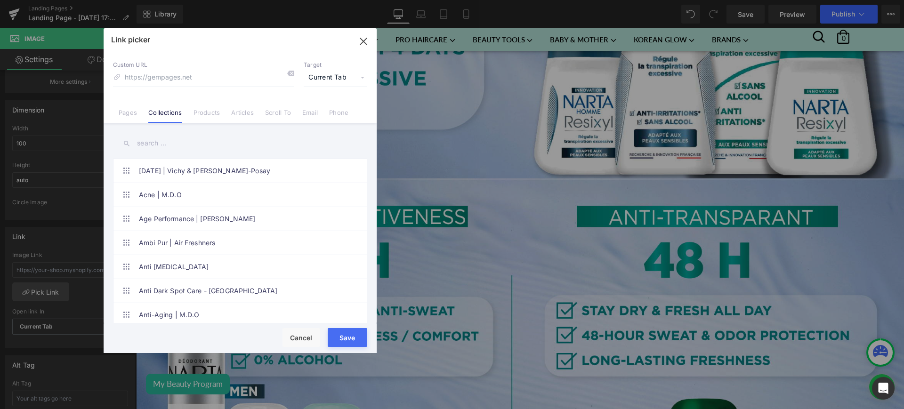
click at [151, 145] on input "text" at bounding box center [240, 143] width 254 height 21
paste input "Narta New Products - 2025"
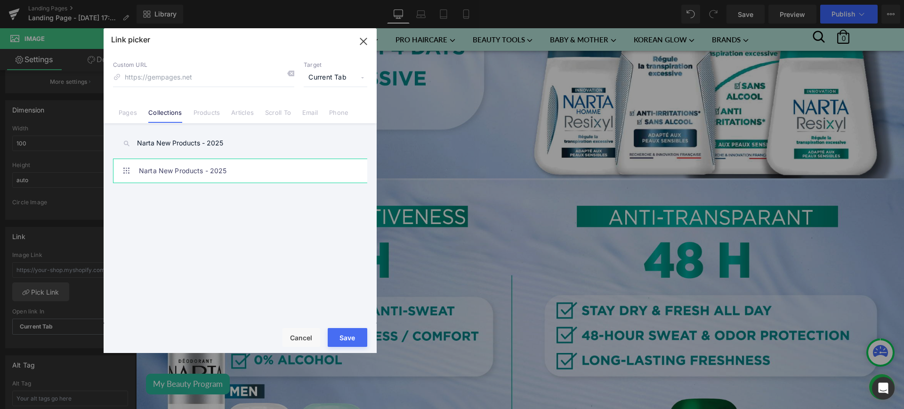
type input "Narta New Products - 2025"
click at [237, 169] on link "Narta New Products - 2025" at bounding box center [242, 171] width 207 height 24
click at [347, 332] on button "Save" at bounding box center [348, 337] width 40 height 19
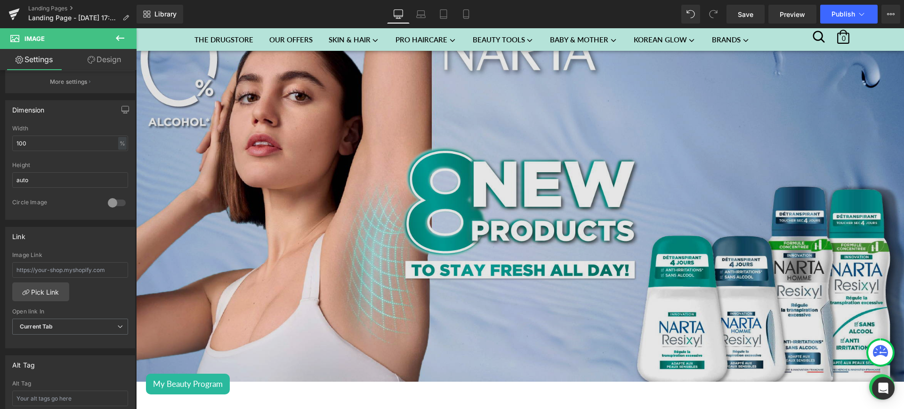
scroll to position [330, 0]
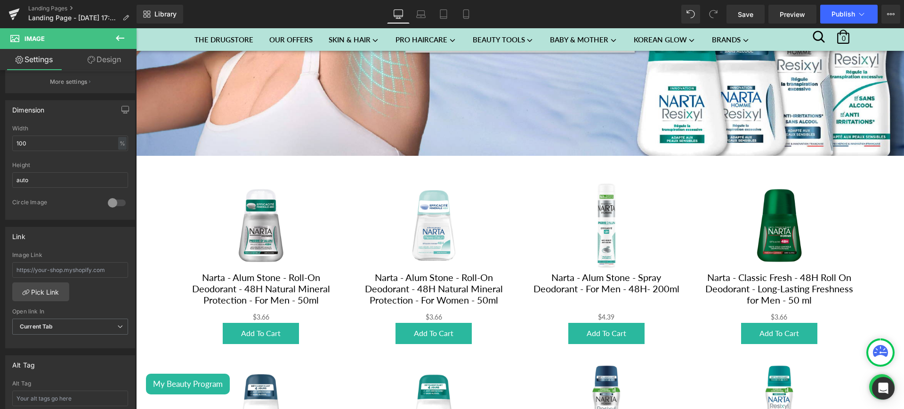
click at [122, 37] on icon at bounding box center [119, 37] width 11 height 11
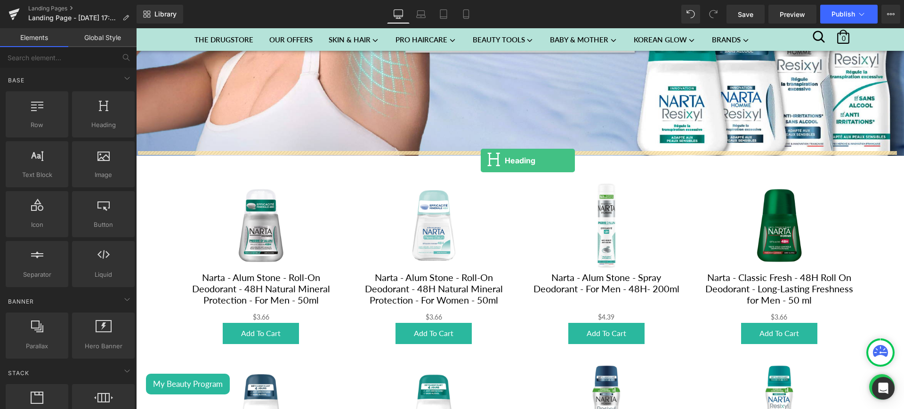
drag, startPoint x: 236, startPoint y: 146, endPoint x: 481, endPoint y: 161, distance: 244.9
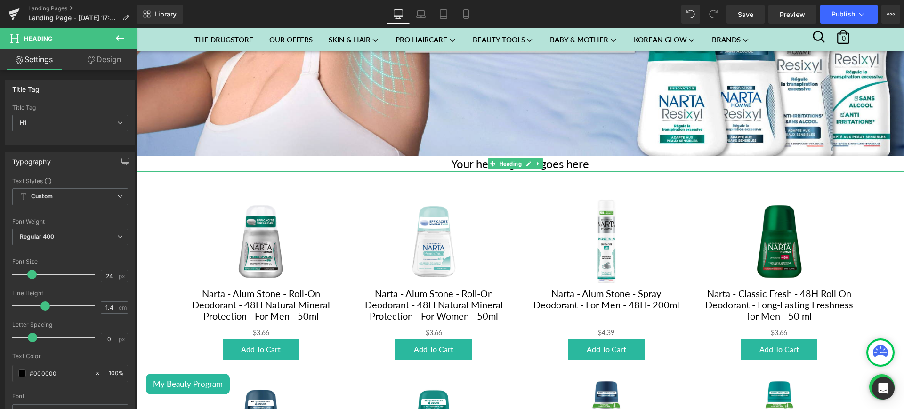
click at [463, 157] on h1 "Your heading text goes here" at bounding box center [520, 164] width 768 height 16
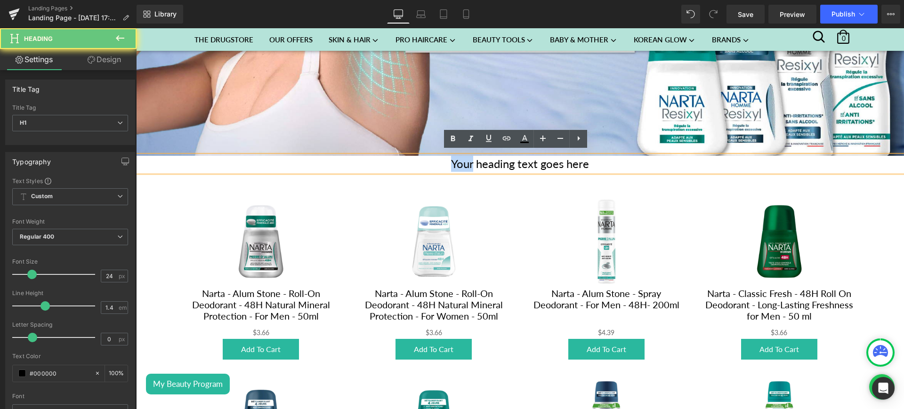
click at [463, 157] on h1 "Your heading text goes here" at bounding box center [520, 164] width 768 height 16
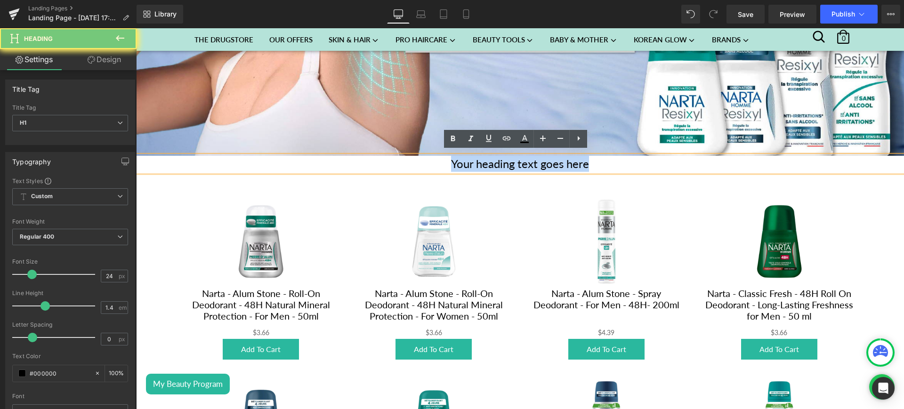
click at [463, 157] on h1 "Your heading text goes here" at bounding box center [520, 164] width 768 height 16
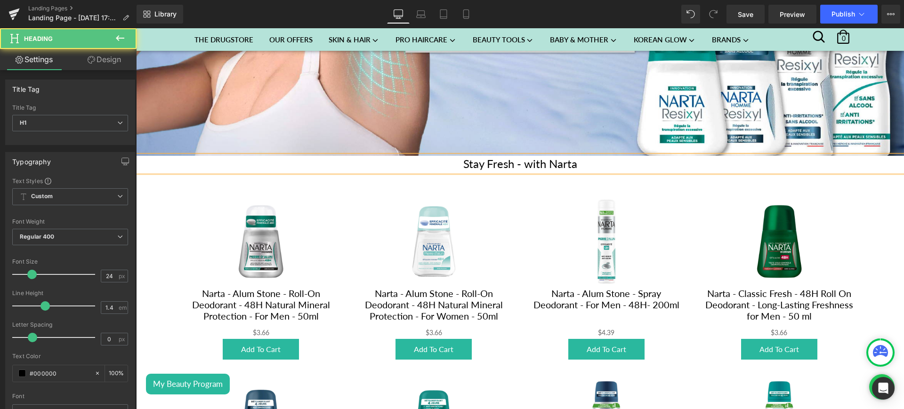
click at [516, 160] on h1 "Stay Fresh - with Narta" at bounding box center [520, 164] width 768 height 16
click at [526, 161] on h1 "Stay Fresh - with Narta" at bounding box center [520, 164] width 768 height 16
click at [590, 162] on h1 "Stay Fresh - With Narta" at bounding box center [520, 164] width 768 height 16
click at [509, 159] on h1 "Stay Fresh - With Narta" at bounding box center [520, 164] width 768 height 16
click at [599, 162] on h1 "Stay Fresh All Day - With Narta" at bounding box center [520, 164] width 768 height 16
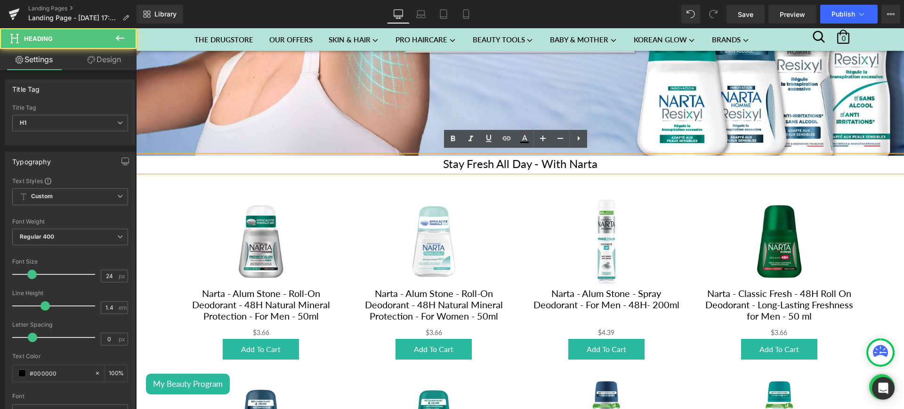
click at [490, 161] on h1 "Stay Fresh All Day - With Narta" at bounding box center [520, 164] width 768 height 16
drag, startPoint x: 371, startPoint y: 119, endPoint x: 505, endPoint y: 145, distance: 137.1
click at [505, 145] on link at bounding box center [507, 139] width 18 height 18
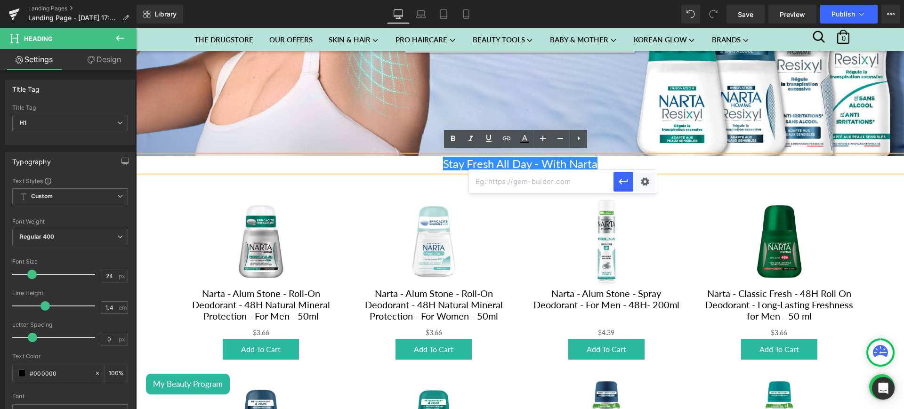
click at [483, 176] on input "text" at bounding box center [541, 182] width 145 height 24
paste input "https://sohaticare.com/collections/narta-new-products-2025"
type input "https://sohaticare.com/collections/narta-new-products-2025"
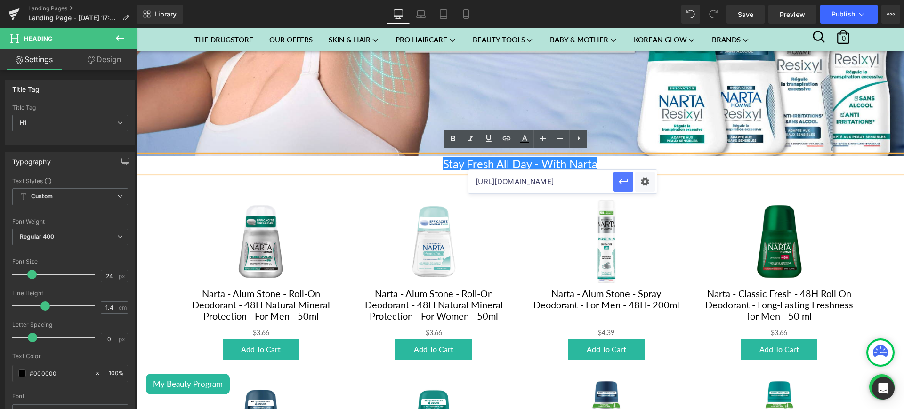
click at [627, 182] on icon "button" at bounding box center [623, 181] width 11 height 11
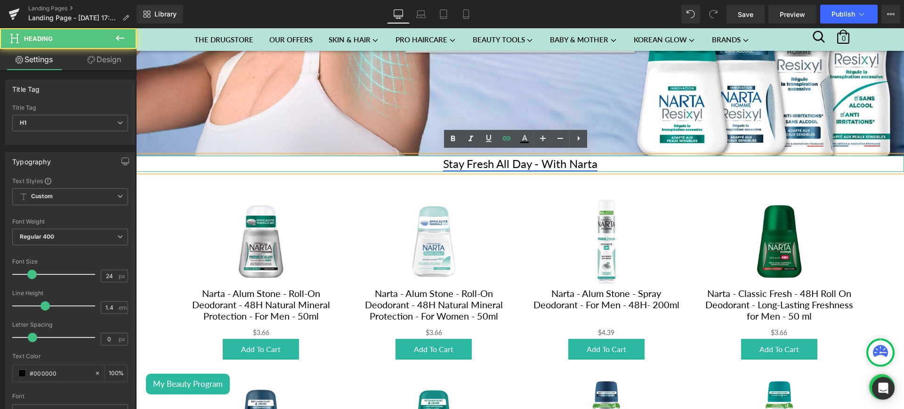
click at [593, 159] on link "Stay Fresh All Day - With Narta" at bounding box center [520, 164] width 154 height 14
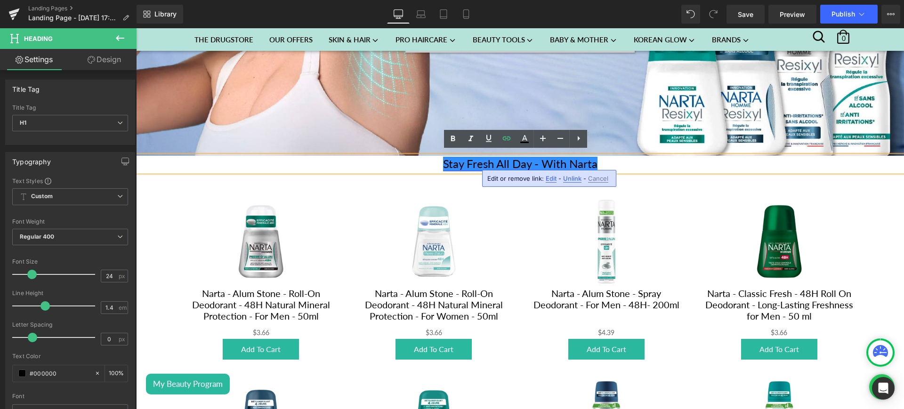
click at [445, 160] on link "Stay Fresh All Day - With Narta" at bounding box center [520, 164] width 154 height 14
click at [501, 135] on icon at bounding box center [506, 138] width 11 height 11
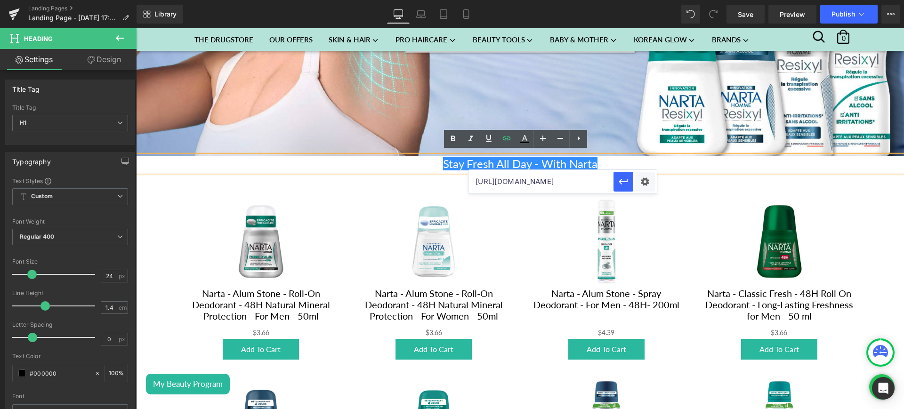
scroll to position [0, 81]
click at [619, 181] on icon "button" at bounding box center [623, 181] width 11 height 11
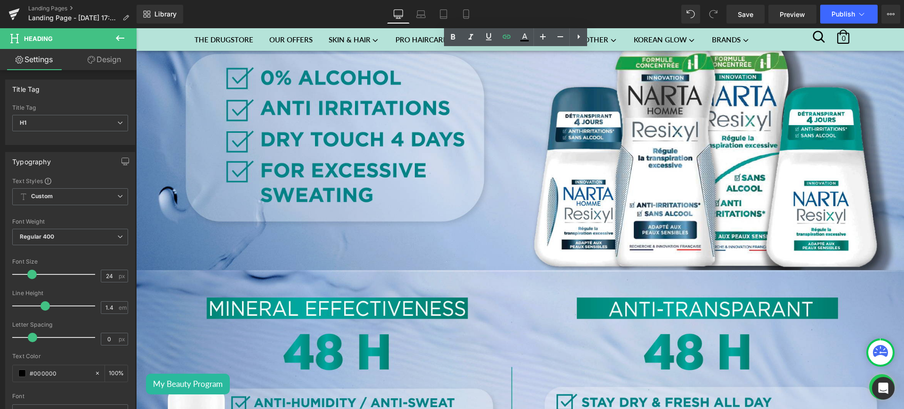
scroll to position [1022, 0]
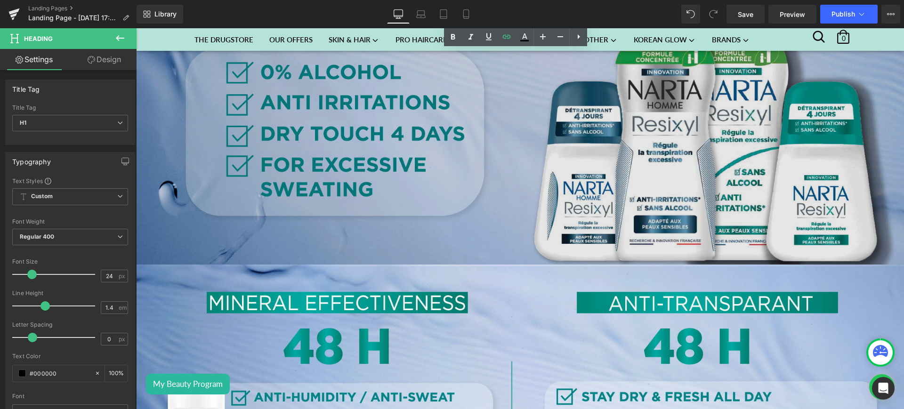
click at [330, 201] on img at bounding box center [520, 72] width 768 height 384
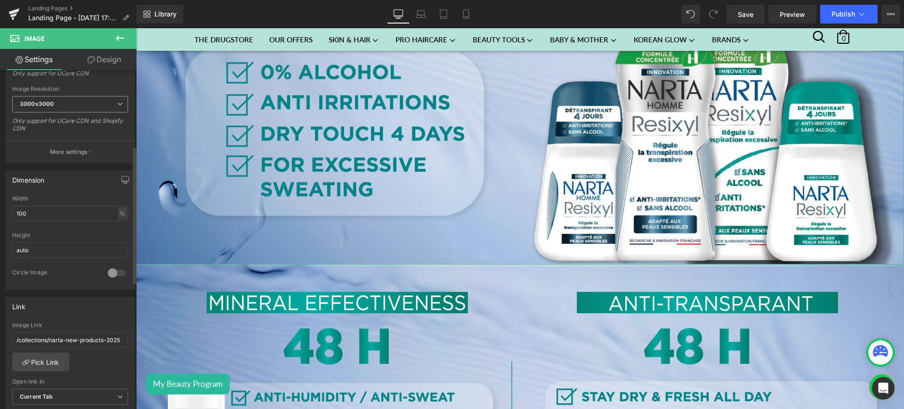
scroll to position [216, 0]
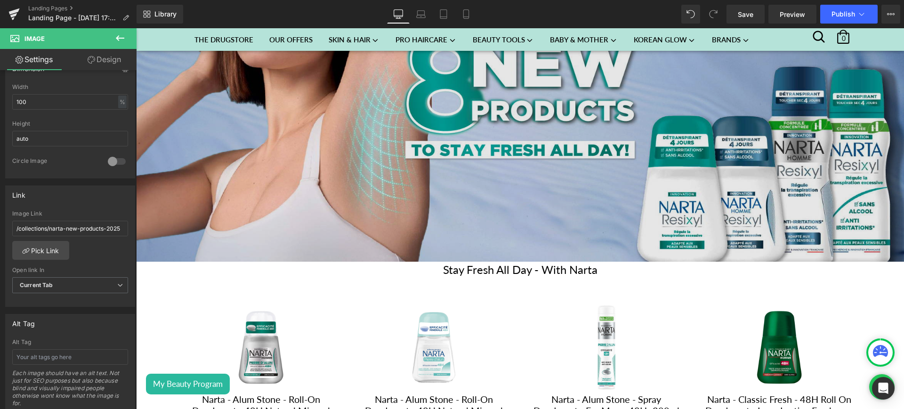
scroll to position [226, 0]
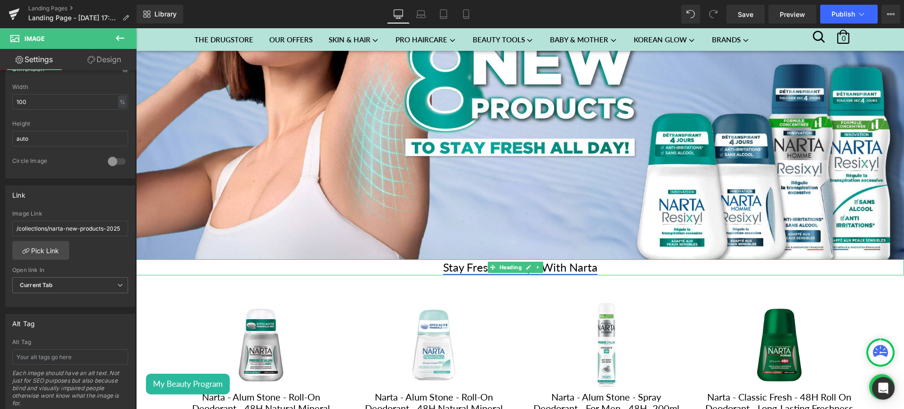
click at [461, 261] on link "Stay Fresh All Day - With Narta" at bounding box center [520, 267] width 154 height 14
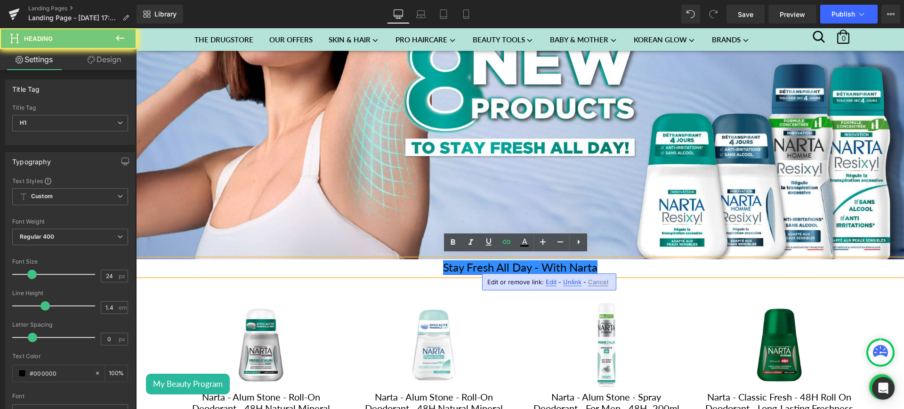
click at [461, 261] on link "Stay Fresh All Day - With Narta" at bounding box center [520, 267] width 154 height 14
click at [543, 260] on link "Stay Fresh All Day - With Narta" at bounding box center [520, 267] width 154 height 14
click at [537, 260] on link "Stay Fresh All Day - With Narta" at bounding box center [520, 267] width 154 height 14
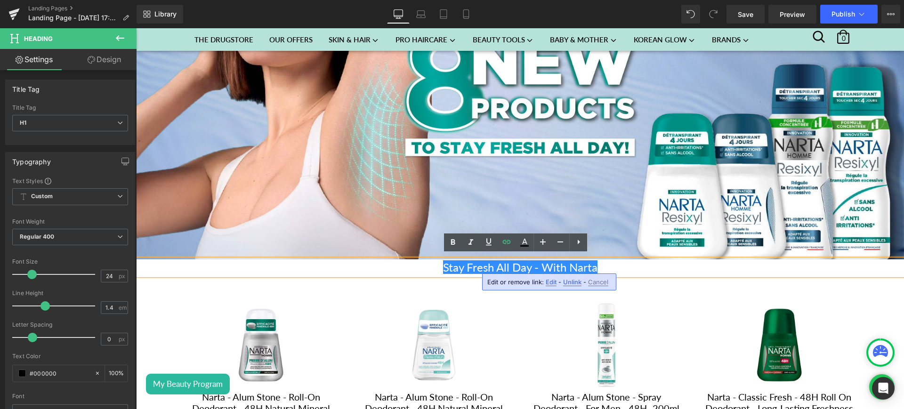
click at [600, 262] on h1 "Stay Fresh All Day - With Narta" at bounding box center [520, 267] width 768 height 16
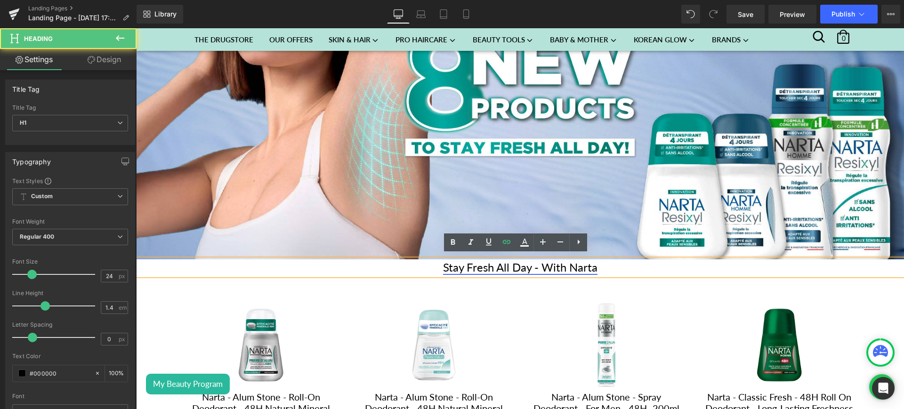
drag, startPoint x: 597, startPoint y: 266, endPoint x: 535, endPoint y: 265, distance: 61.7
click at [535, 265] on h1 "Stay Fresh All Day - With Narta" at bounding box center [520, 267] width 768 height 16
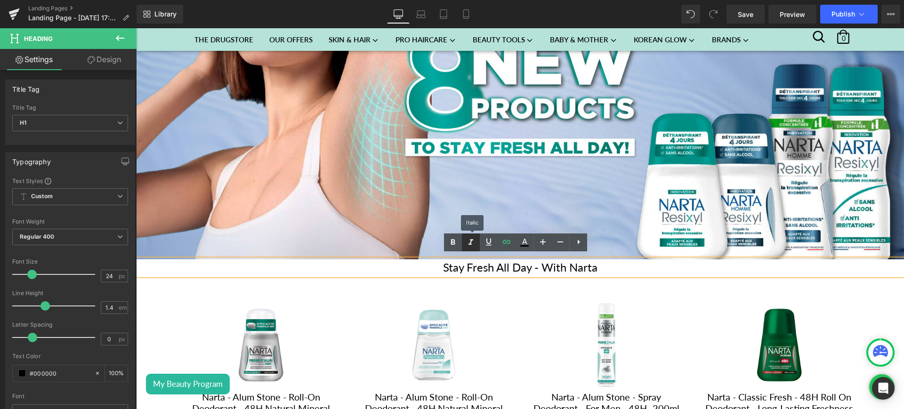
click at [474, 238] on icon at bounding box center [470, 242] width 11 height 11
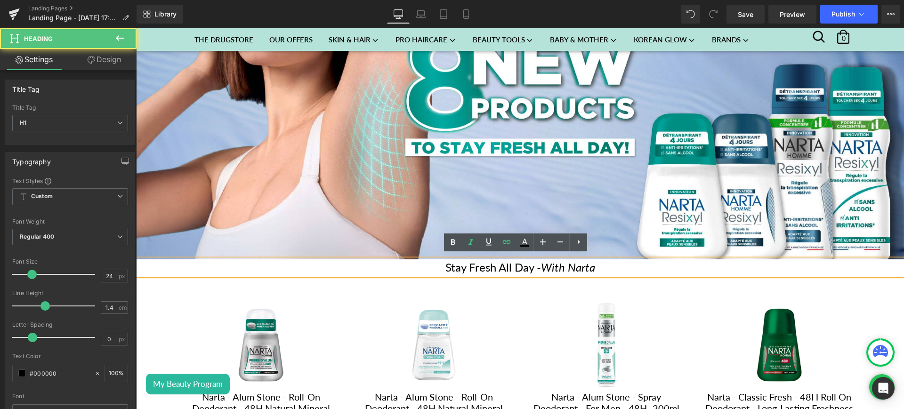
click at [606, 267] on h1 "Stay Fresh All Day - With Narta" at bounding box center [520, 267] width 768 height 16
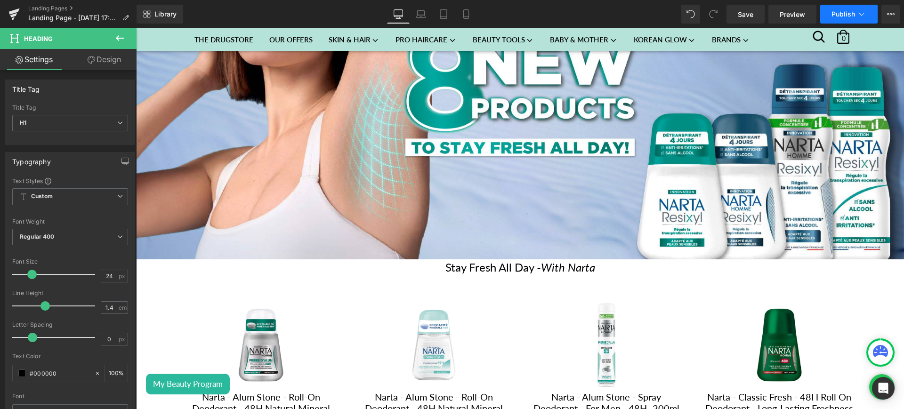
click at [855, 12] on span "Publish" at bounding box center [844, 14] width 24 height 8
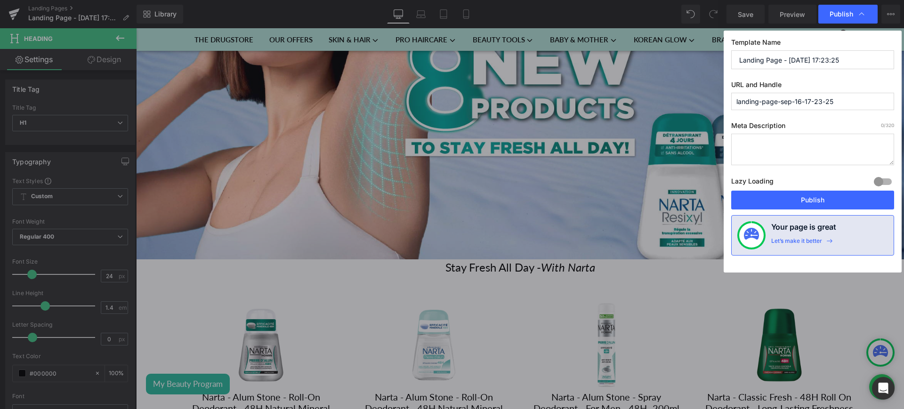
click at [800, 100] on input "landing-page-sep-16-17-23-25" at bounding box center [812, 101] width 163 height 17
type input "narta-new-2025"
click at [806, 199] on button "Publish" at bounding box center [812, 200] width 163 height 19
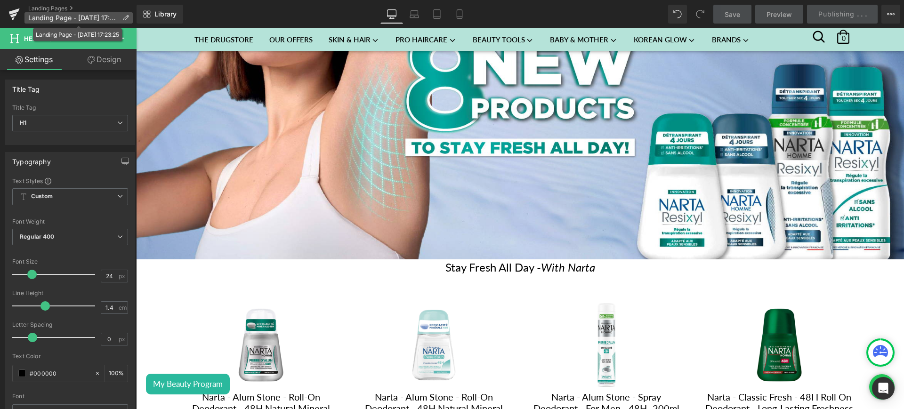
click at [129, 15] on p "Landing Page - Sep 16, 17:23:25" at bounding box center [78, 17] width 108 height 11
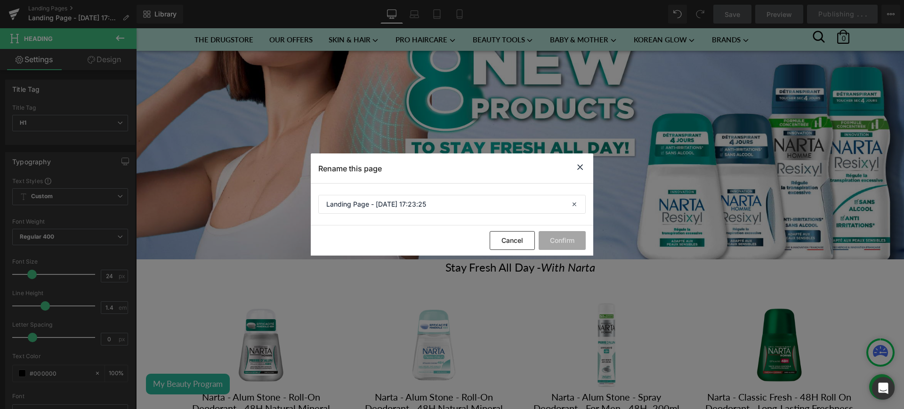
click at [585, 162] on icon at bounding box center [579, 168] width 11 height 12
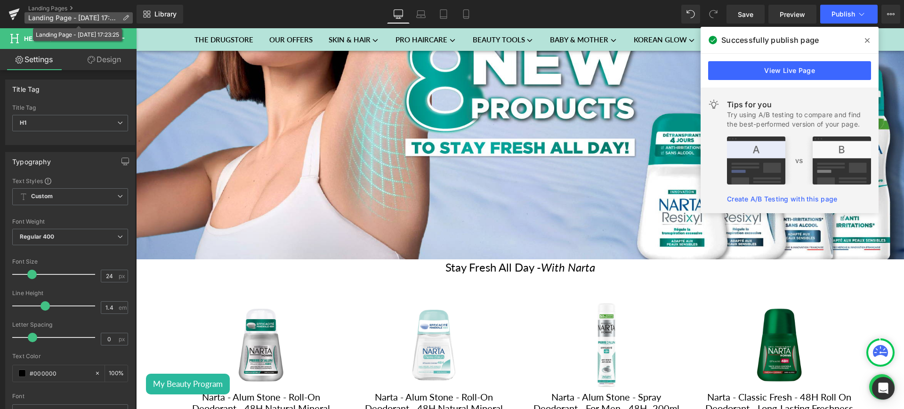
click at [123, 14] on p "Landing Page - Sep 16, 17:23:25" at bounding box center [78, 17] width 108 height 11
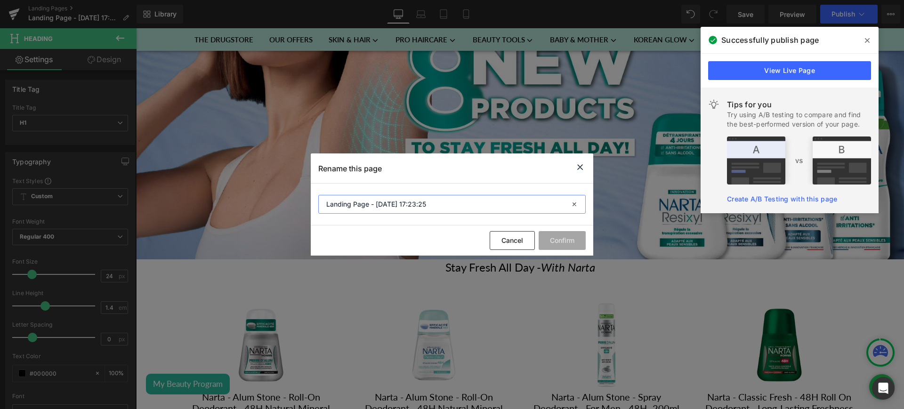
click at [419, 203] on input "Landing Page - Sep 16, 17:23:25" at bounding box center [451, 204] width 267 height 19
click at [328, 207] on input "narta" at bounding box center [451, 204] width 267 height 19
click at [332, 207] on input "narta" at bounding box center [451, 204] width 267 height 19
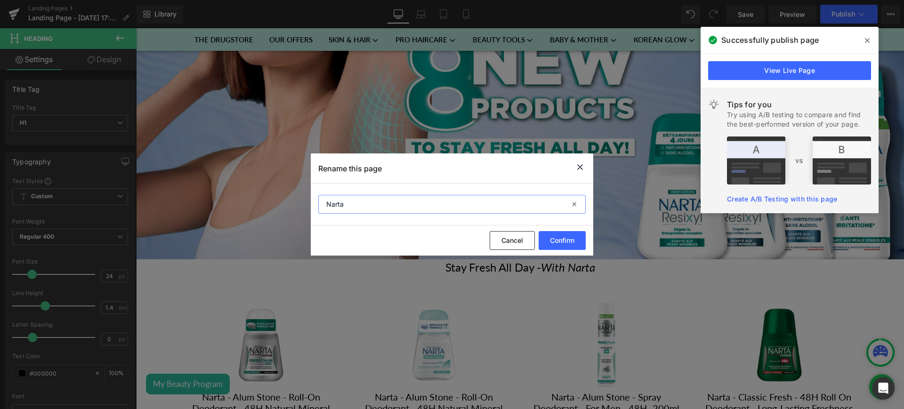
click at [349, 207] on input "Narta" at bounding box center [451, 204] width 267 height 19
type input "Narta New 2025"
click at [553, 239] on button "Confirm" at bounding box center [562, 240] width 47 height 19
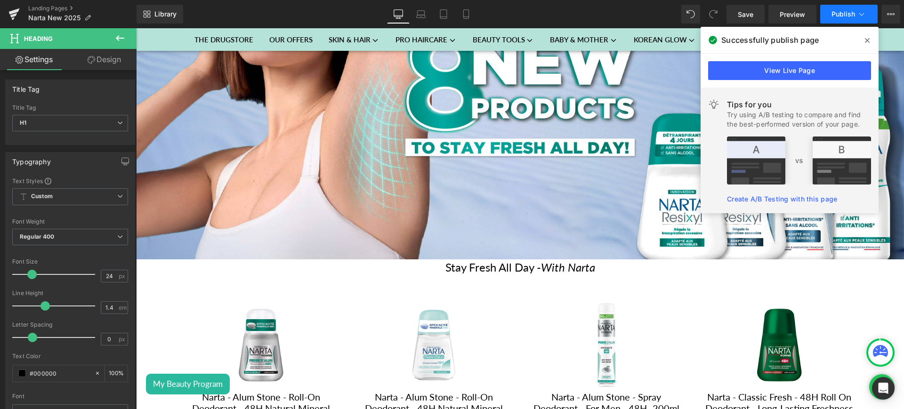
click at [839, 7] on button "Publish" at bounding box center [848, 14] width 57 height 19
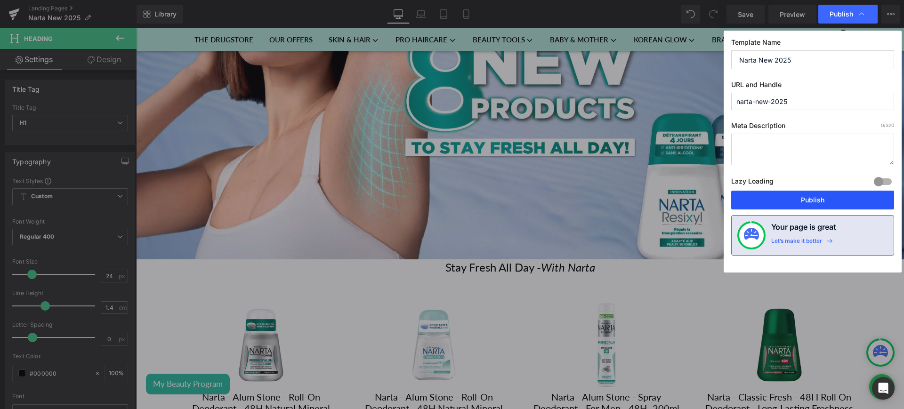
click at [804, 193] on button "Publish" at bounding box center [812, 200] width 163 height 19
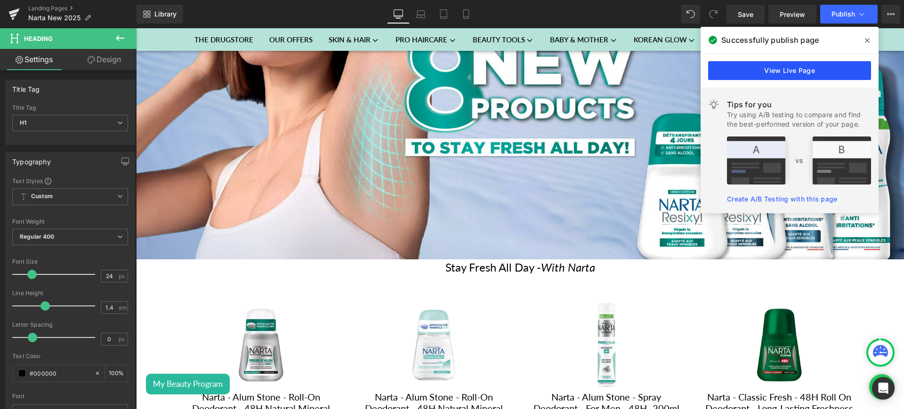
click at [734, 75] on link "View Live Page" at bounding box center [789, 70] width 163 height 19
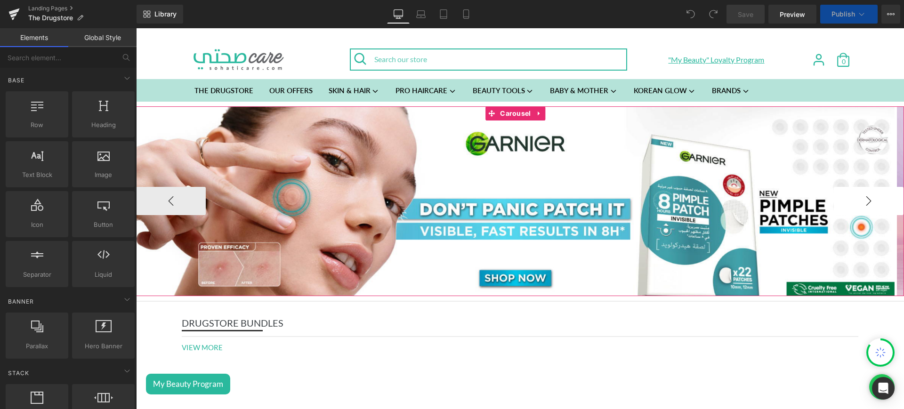
click at [860, 200] on button "›" at bounding box center [869, 201] width 70 height 28
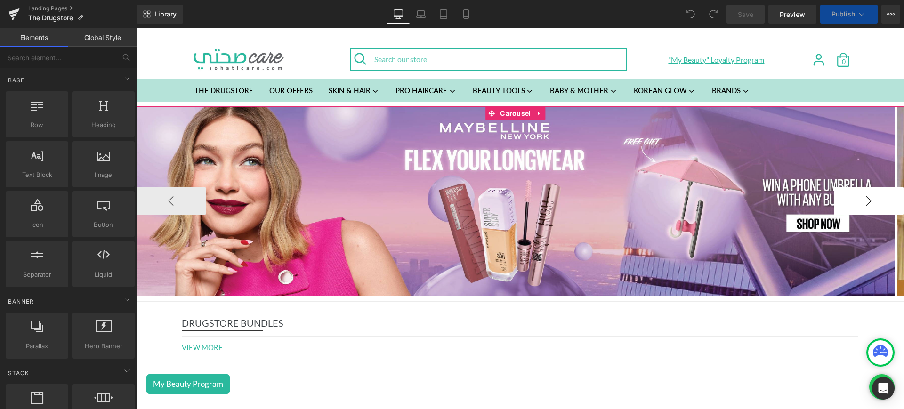
click at [860, 200] on button "›" at bounding box center [869, 201] width 70 height 28
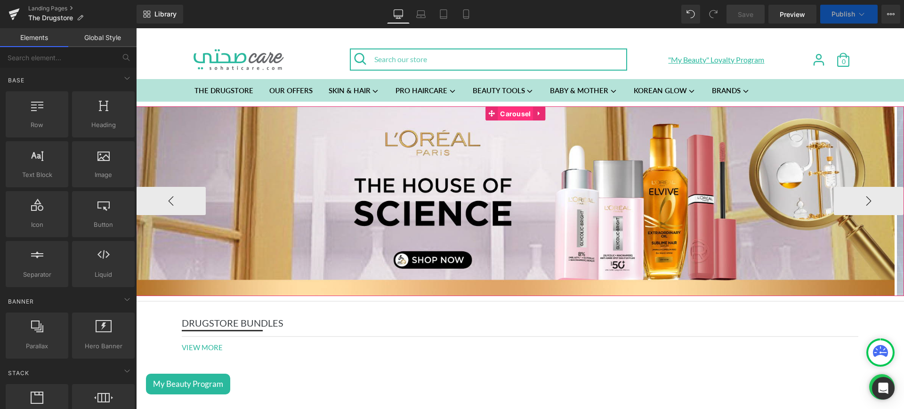
click at [518, 112] on span "Carousel" at bounding box center [515, 114] width 35 height 14
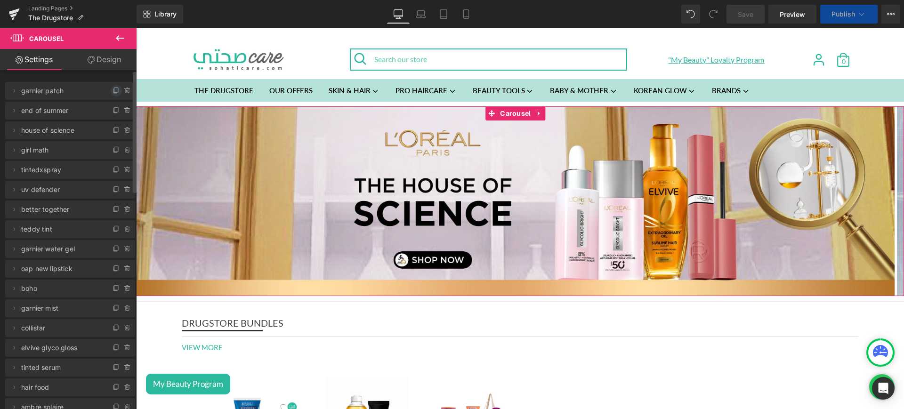
click at [113, 87] on icon at bounding box center [117, 91] width 8 height 8
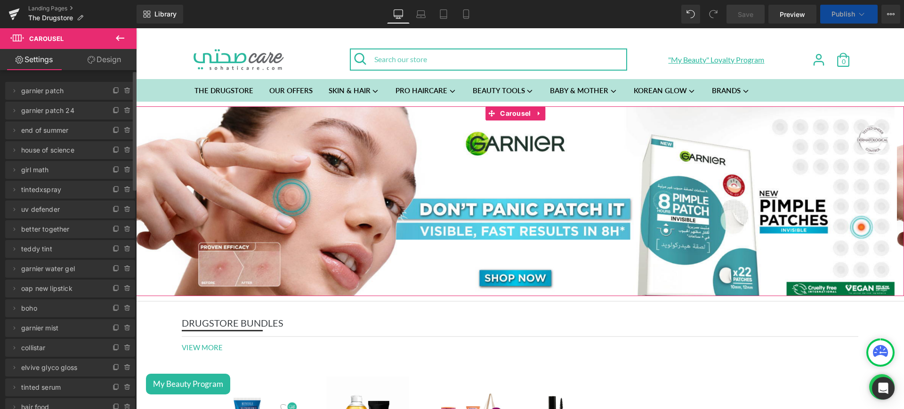
click at [16, 110] on icon at bounding box center [14, 111] width 8 height 8
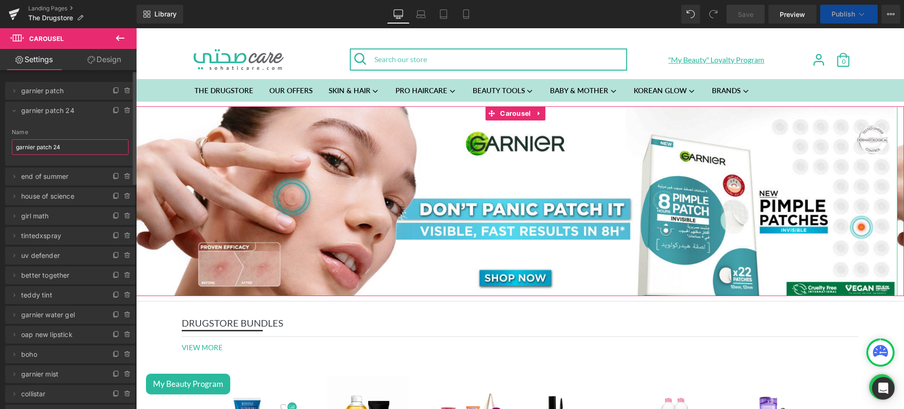
drag, startPoint x: 65, startPoint y: 147, endPoint x: 9, endPoint y: 144, distance: 56.6
click at [9, 144] on div "garnier patch 24 Name garnier patch 24" at bounding box center [70, 147] width 130 height 37
type input "narta new"
click at [9, 111] on span at bounding box center [13, 110] width 11 height 11
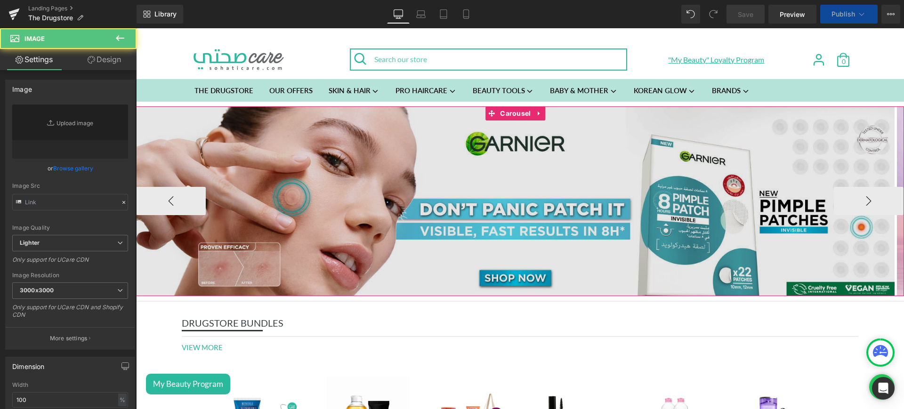
click at [391, 171] on img at bounding box center [515, 201] width 759 height 190
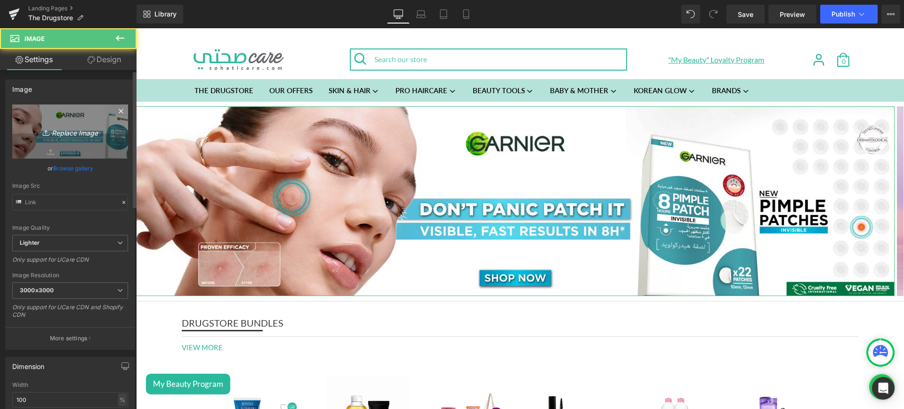
click at [65, 127] on icon "Replace Image" at bounding box center [69, 132] width 75 height 12
type input "C:\fakepath\narta web.jpg"
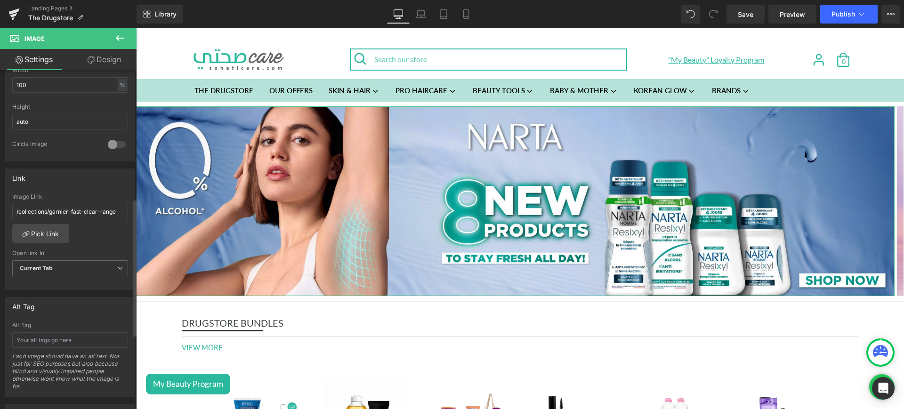
scroll to position [315, 0]
click at [49, 235] on link "Pick Link" at bounding box center [40, 233] width 57 height 19
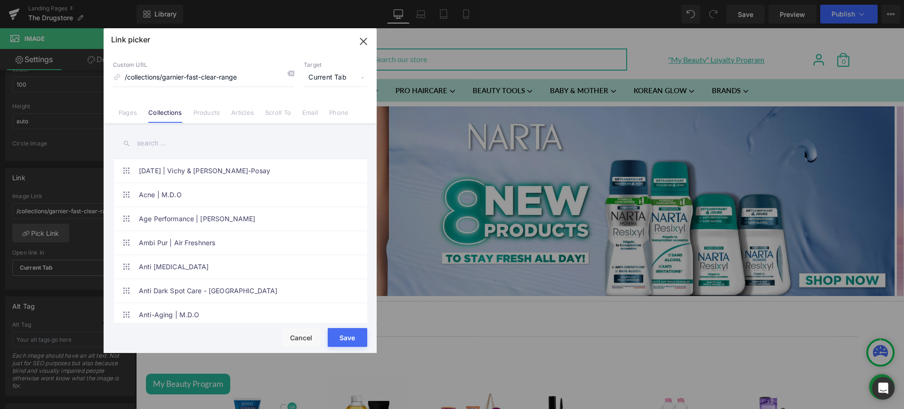
click at [128, 110] on div "Link picker Back to Library Insert Custom URL /collections/garnier-fast-clear-r…" at bounding box center [240, 190] width 273 height 325
click at [128, 110] on link "Pages" at bounding box center [128, 116] width 18 height 14
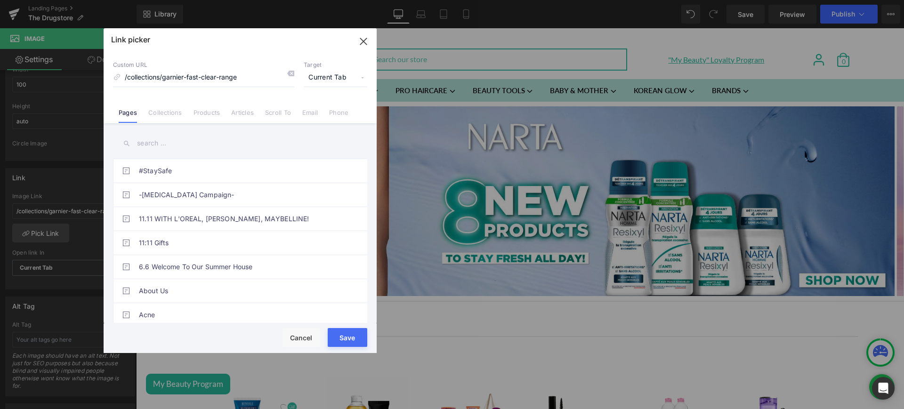
click at [159, 146] on input "text" at bounding box center [240, 143] width 254 height 21
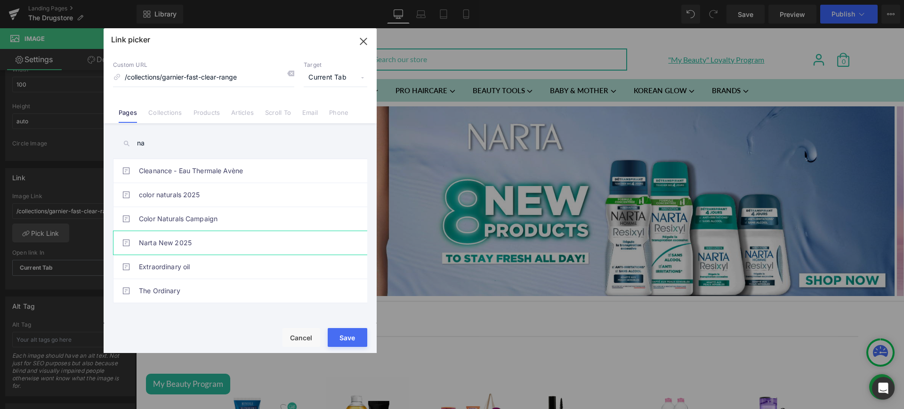
type input "na"
click at [190, 245] on link "Narta New 2025" at bounding box center [242, 243] width 207 height 24
click at [361, 338] on button "Save" at bounding box center [348, 337] width 40 height 19
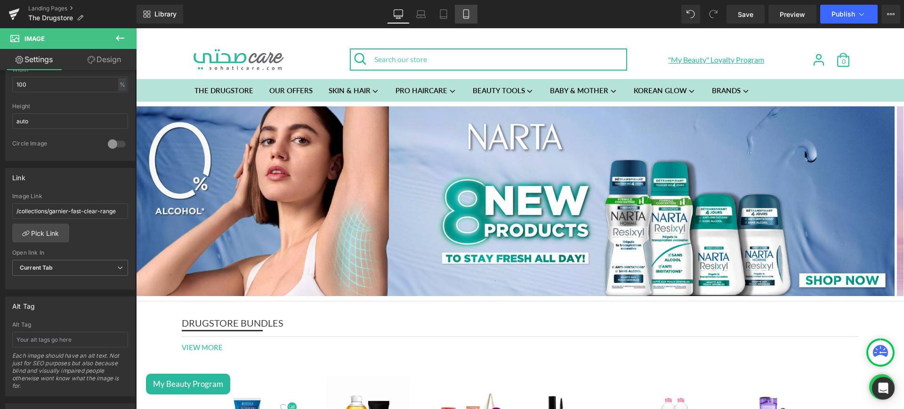
click at [462, 13] on icon at bounding box center [465, 13] width 9 height 9
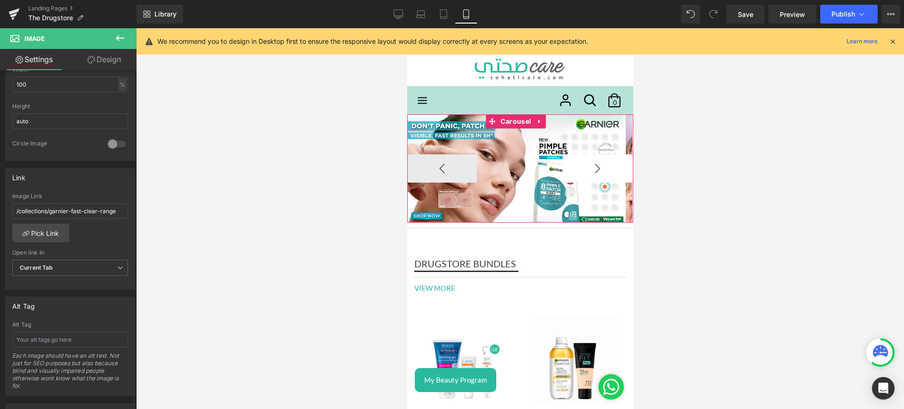
click at [568, 165] on button "›" at bounding box center [597, 168] width 70 height 28
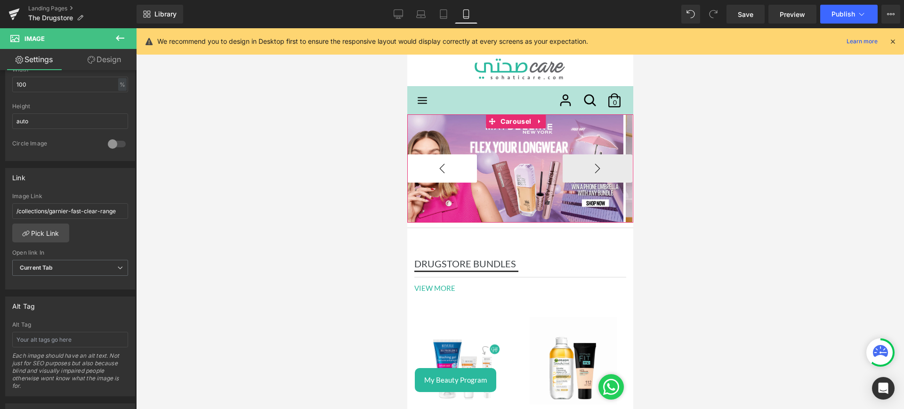
click at [452, 162] on button "‹" at bounding box center [442, 168] width 70 height 28
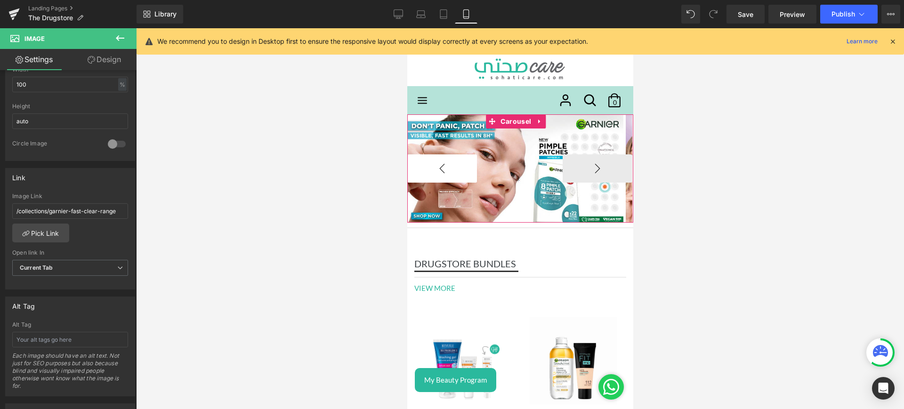
click at [452, 162] on button "‹" at bounding box center [442, 168] width 70 height 28
click at [570, 172] on button "›" at bounding box center [597, 168] width 70 height 28
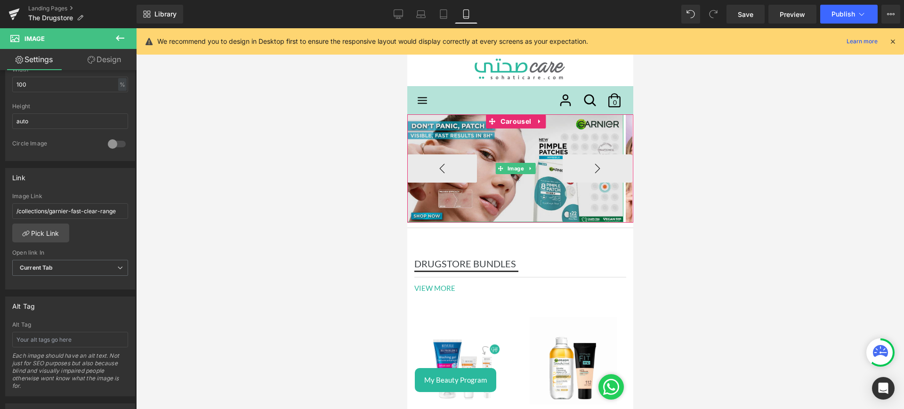
click at [491, 151] on img at bounding box center [515, 168] width 216 height 108
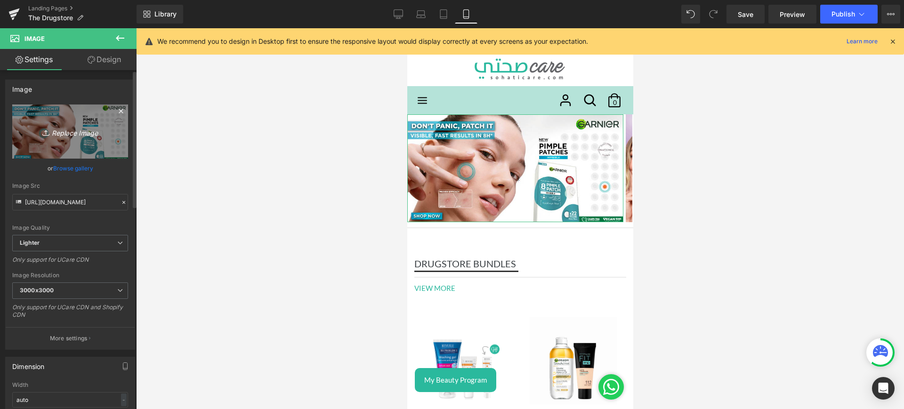
click at [65, 131] on icon "Replace Image" at bounding box center [69, 132] width 75 height 12
type input "C:\fakepath\narta mob.jpg"
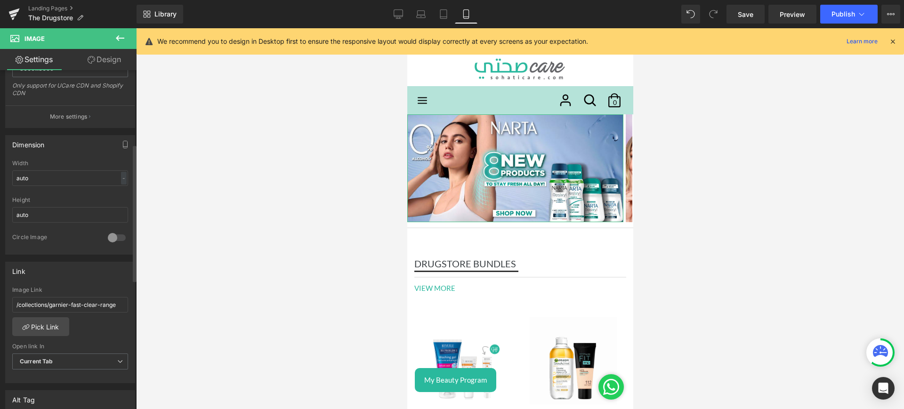
scroll to position [238, 0]
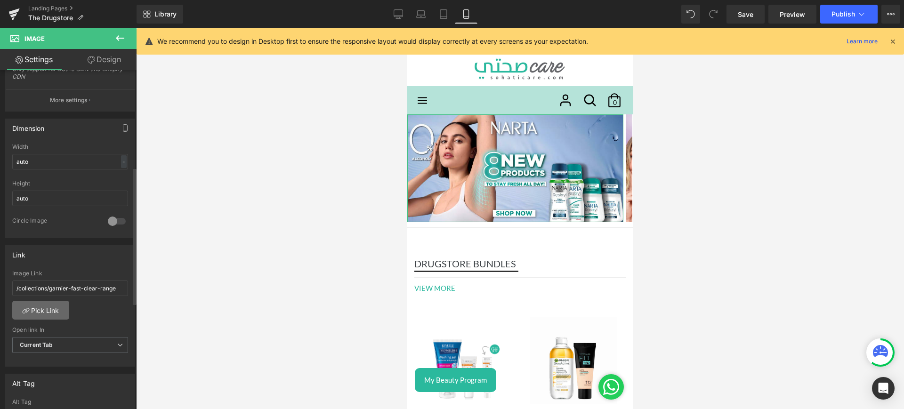
click at [56, 308] on link "Pick Link" at bounding box center [40, 310] width 57 height 19
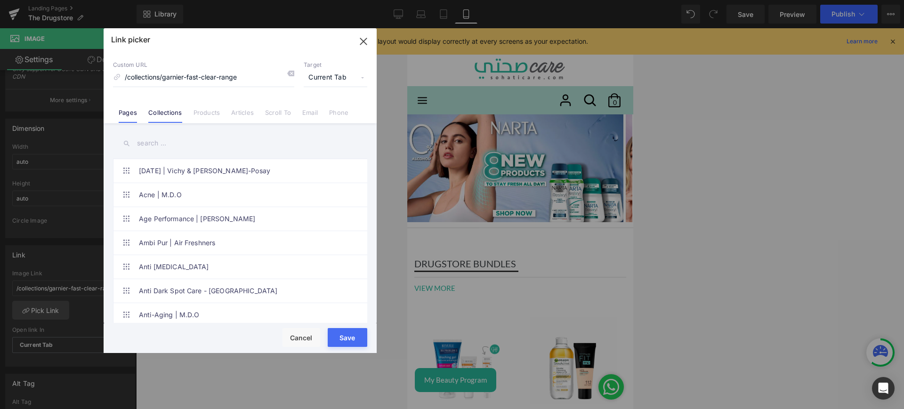
click at [131, 114] on link "Pages" at bounding box center [128, 116] width 18 height 14
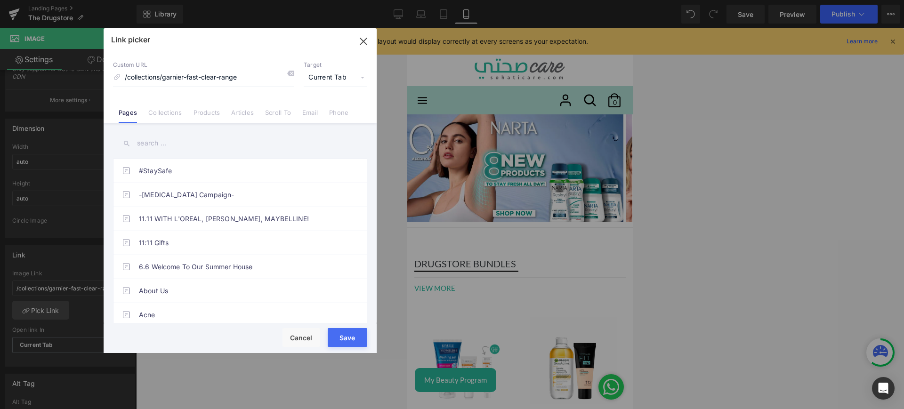
click at [148, 149] on input "text" at bounding box center [240, 143] width 254 height 21
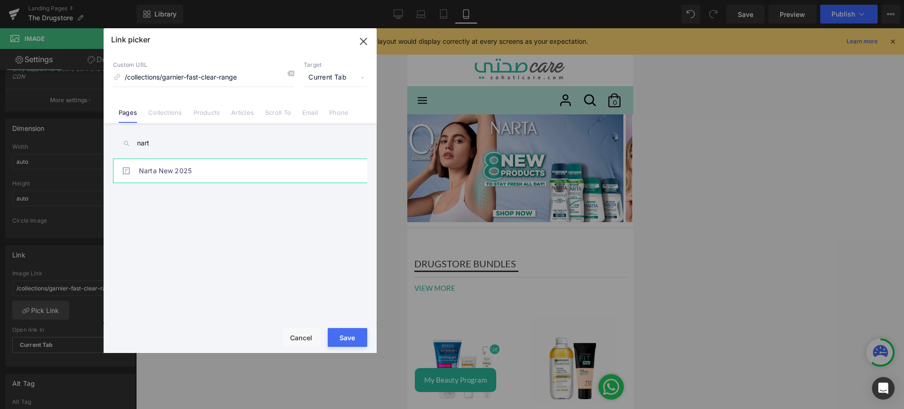
type input "nart"
click at [178, 162] on link "Narta New 2025" at bounding box center [242, 171] width 207 height 24
click at [353, 336] on button "Save" at bounding box center [348, 337] width 40 height 19
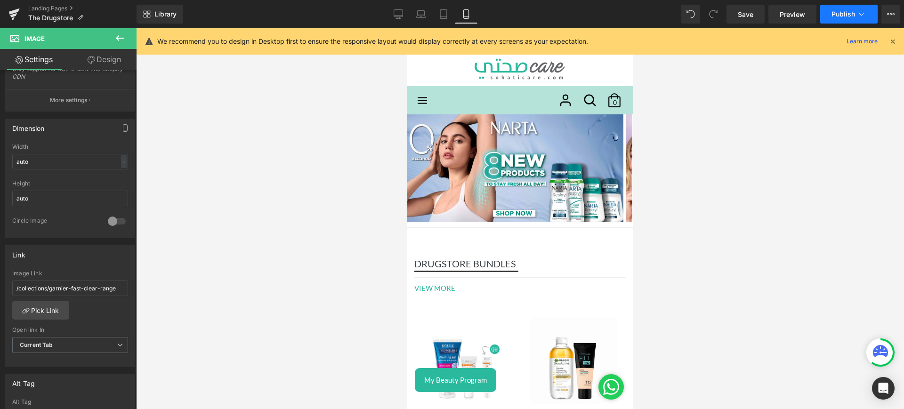
click at [852, 10] on span "Publish" at bounding box center [844, 14] width 24 height 8
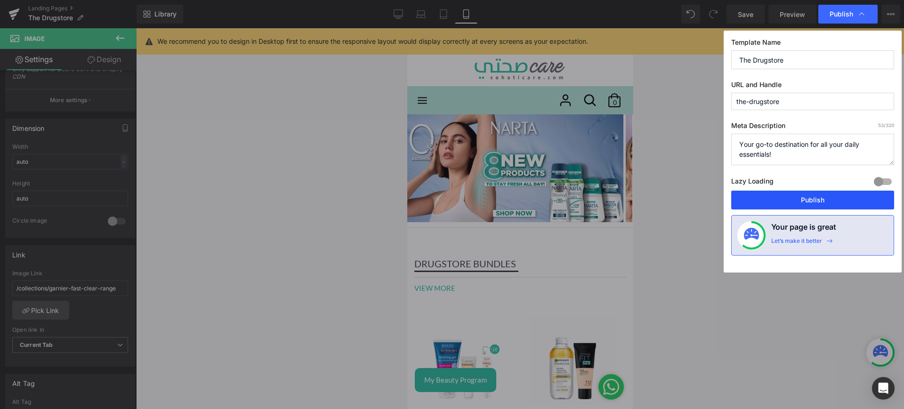
click at [782, 195] on button "Publish" at bounding box center [812, 200] width 163 height 19
